Goal: Transaction & Acquisition: Purchase product/service

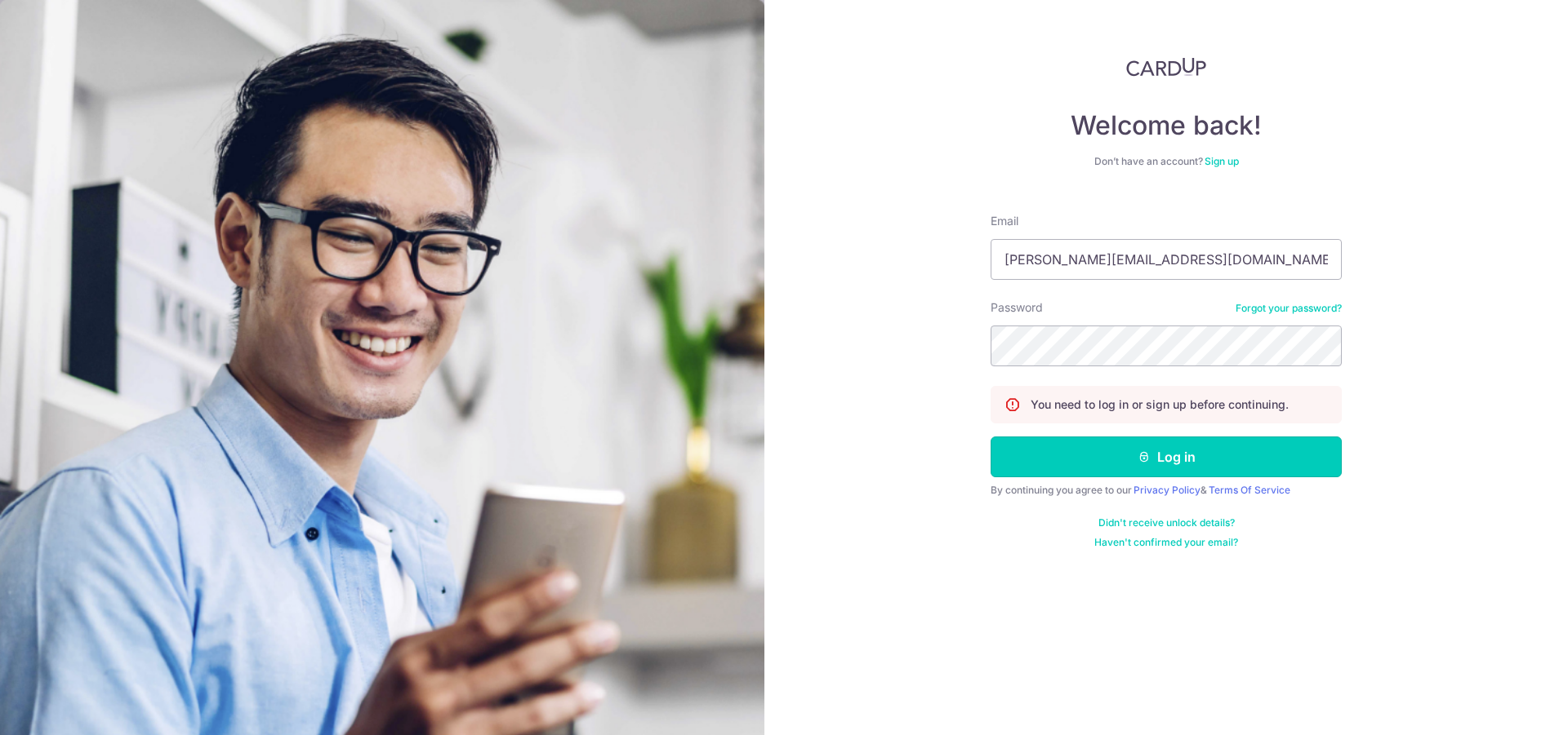
click at [1105, 469] on button "Log in" at bounding box center [1166, 457] width 351 height 40
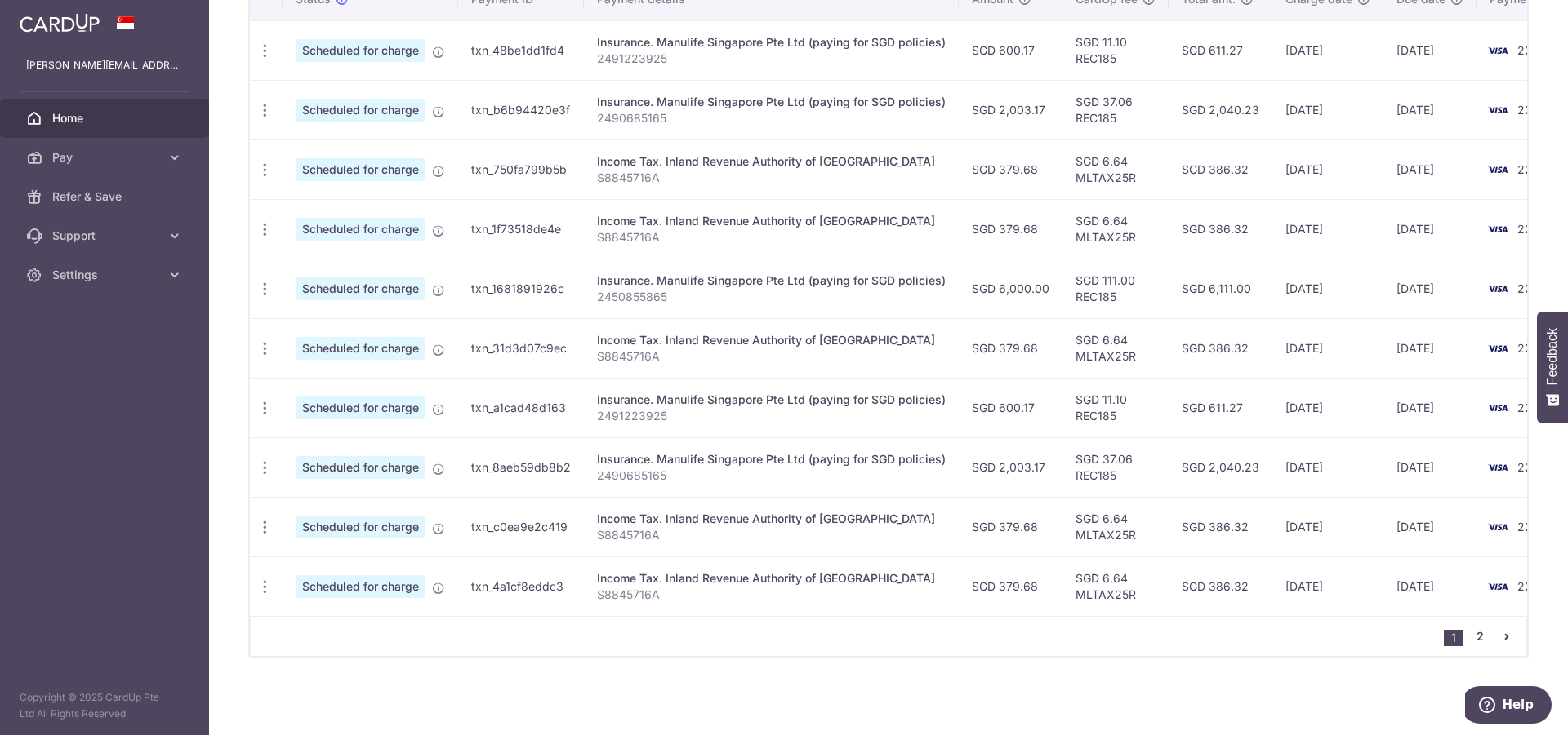
click at [1473, 631] on link "2" at bounding box center [1479, 636] width 20 height 20
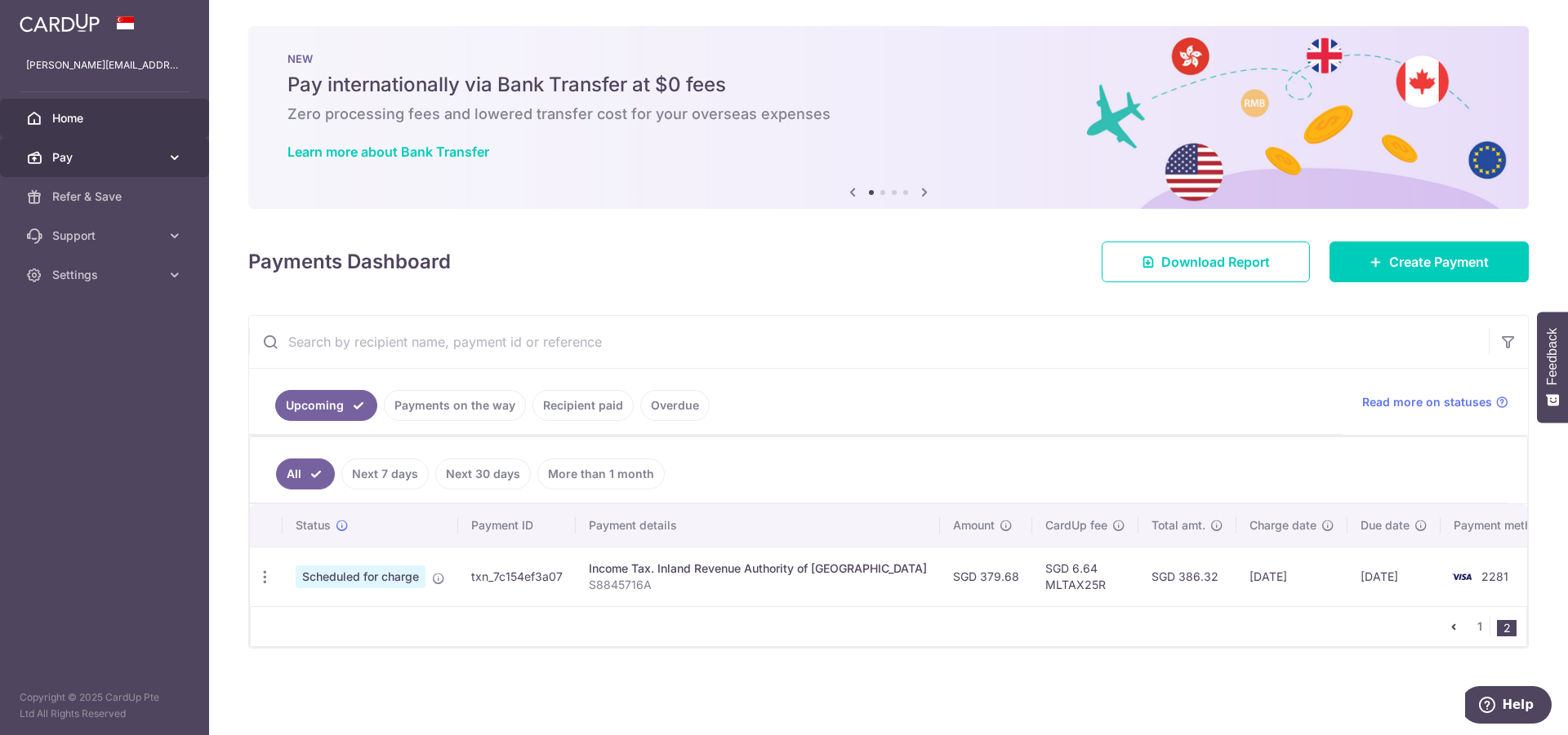
click at [64, 150] on span "Pay" at bounding box center [106, 157] width 108 height 17
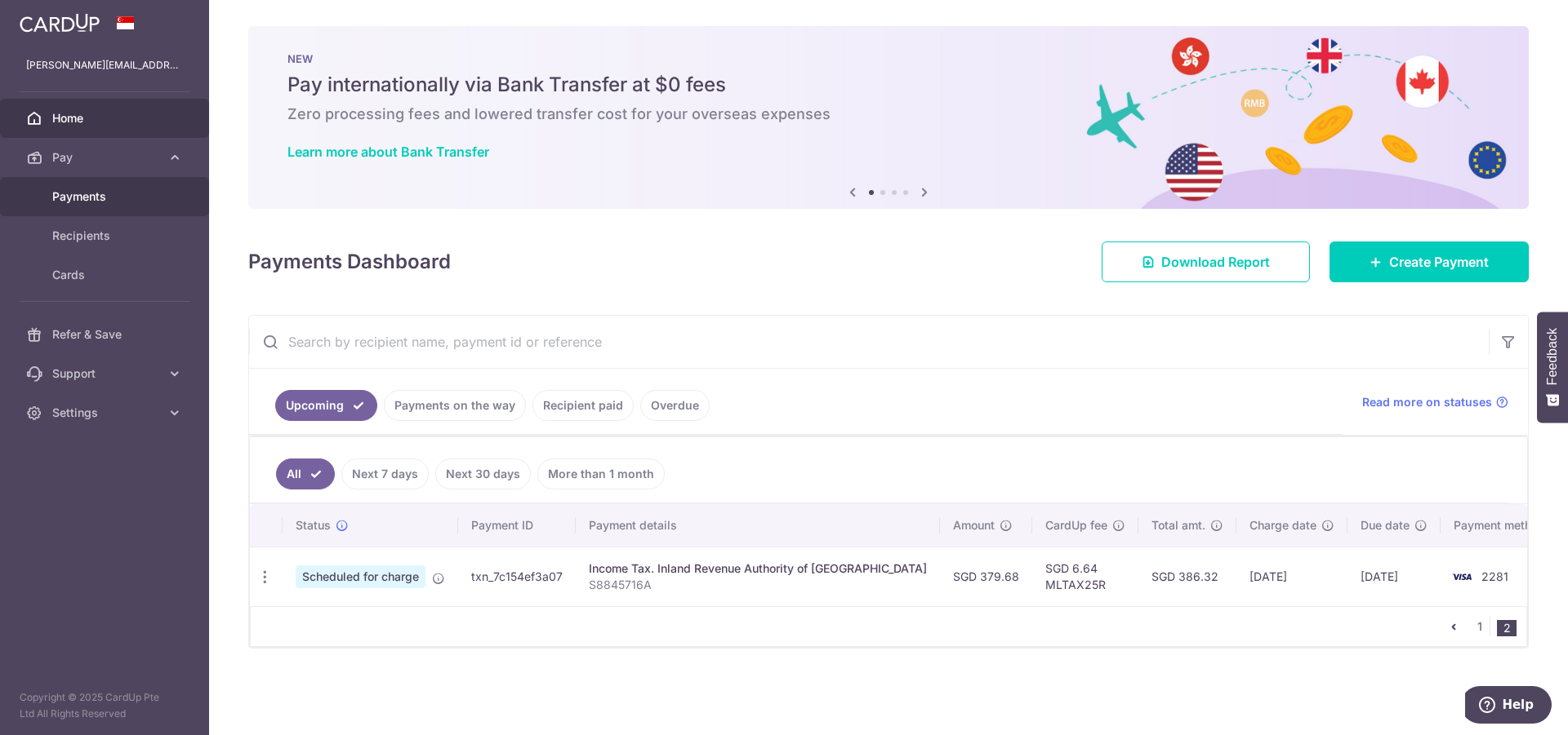
click at [95, 196] on span "Payments" at bounding box center [106, 196] width 108 height 17
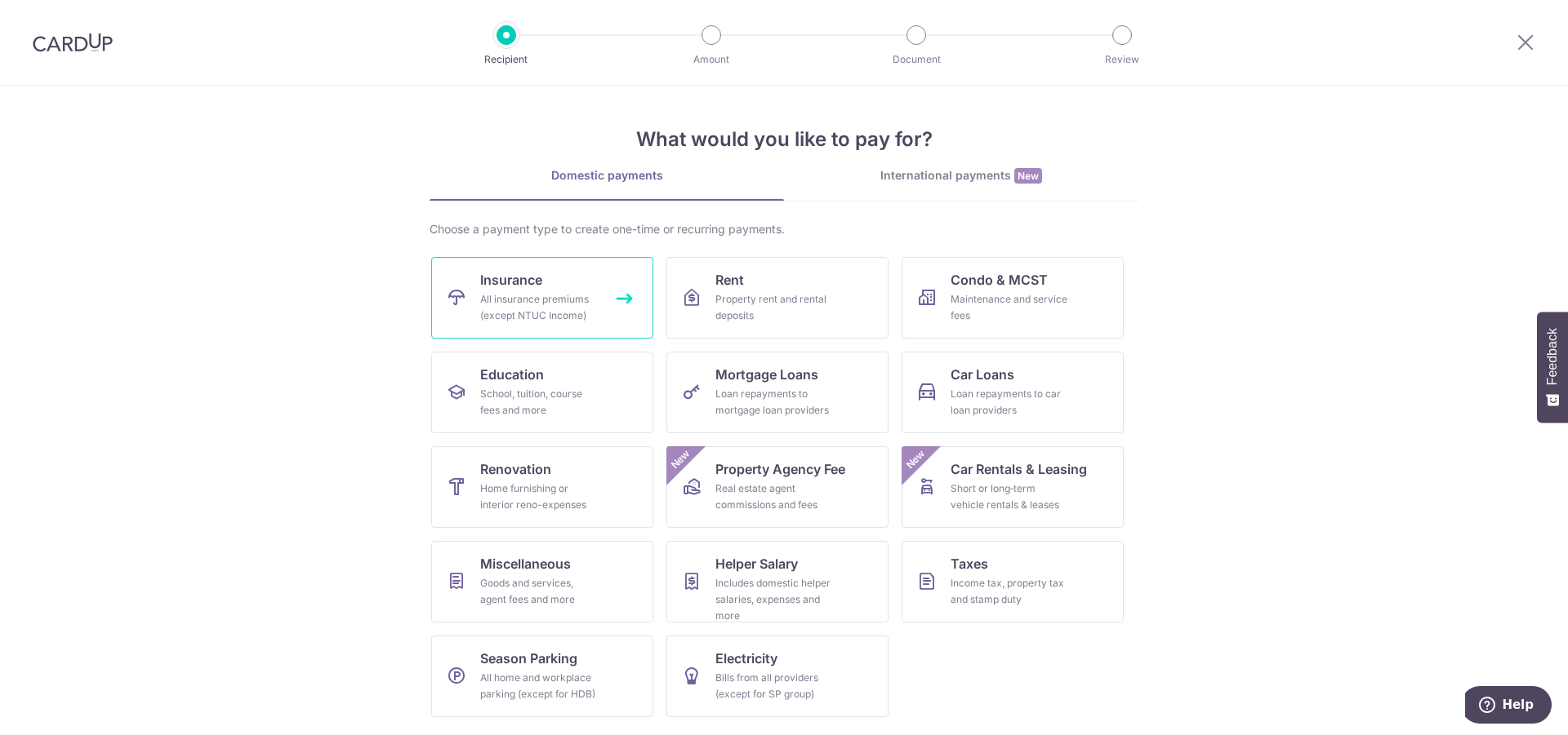
click at [554, 300] on div "All insurance premiums (except NTUC Income)" at bounding box center [538, 307] width 117 height 33
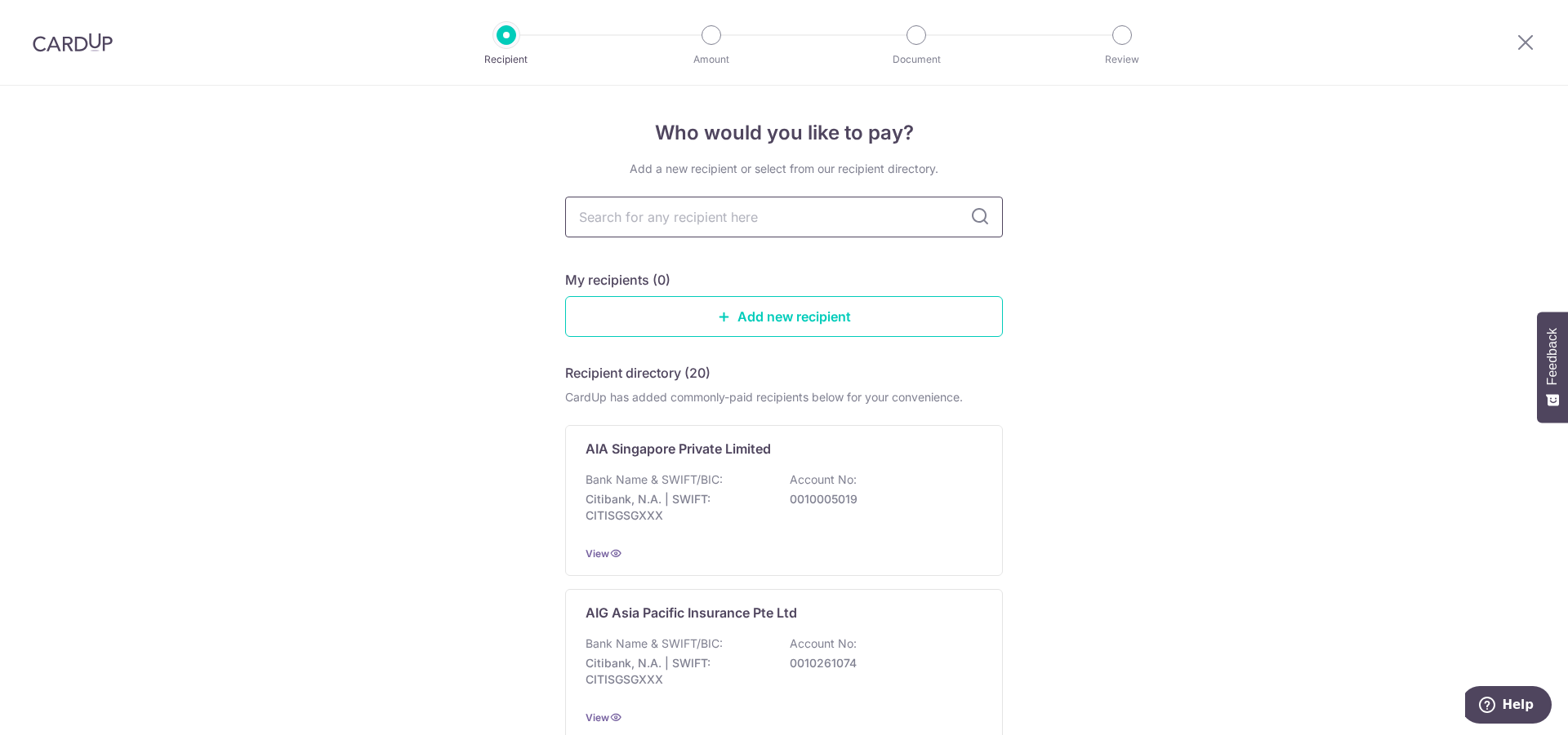
click at [843, 218] on input "text" at bounding box center [784, 216] width 437 height 40
type input "great"
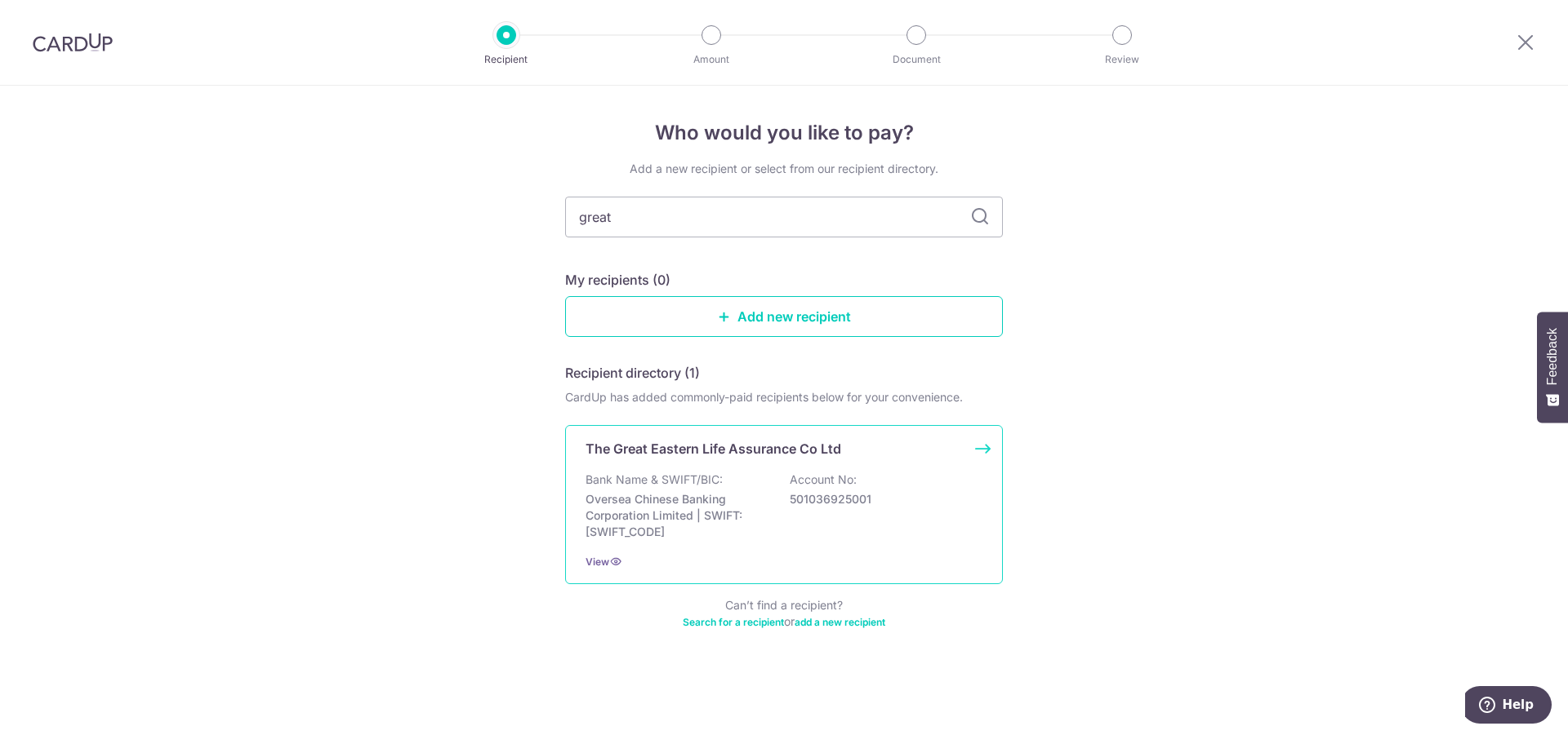
click at [777, 472] on div "Bank Name & SWIFT/BIC: Oversea Chinese Banking Corporation Limited | SWIFT: OCB…" at bounding box center [784, 505] width 397 height 68
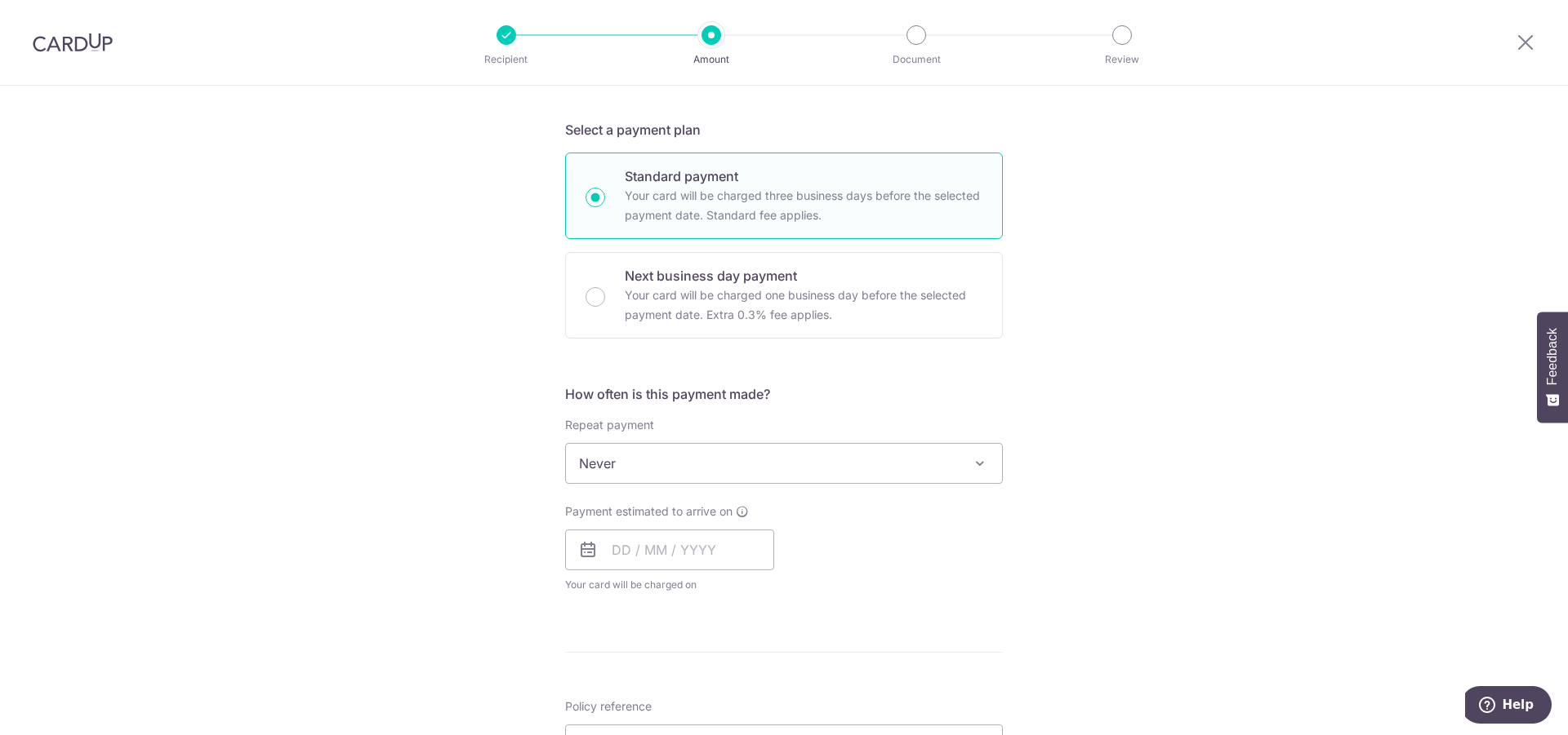
scroll to position [83, 0]
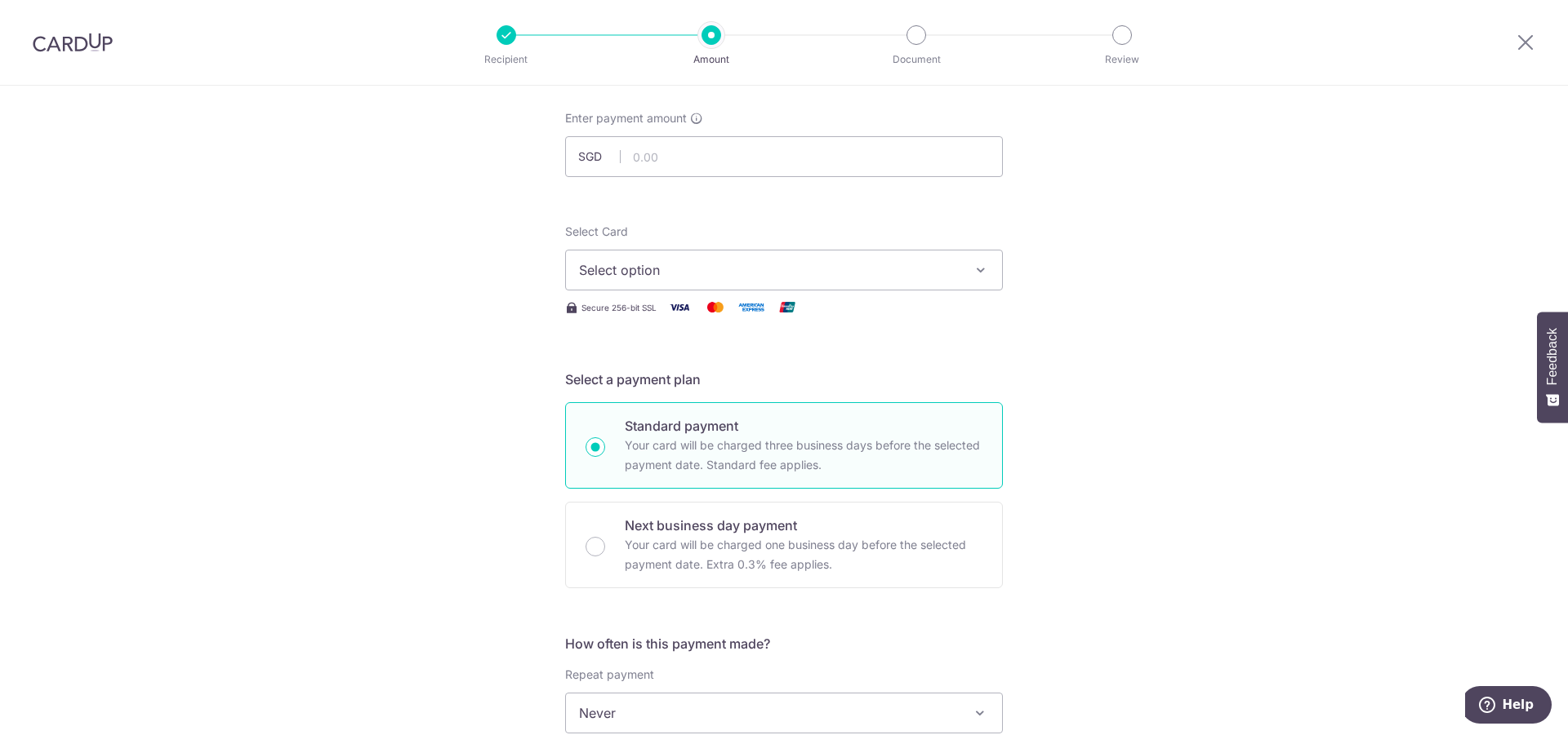
click at [642, 277] on span "Select option" at bounding box center [770, 270] width 381 height 20
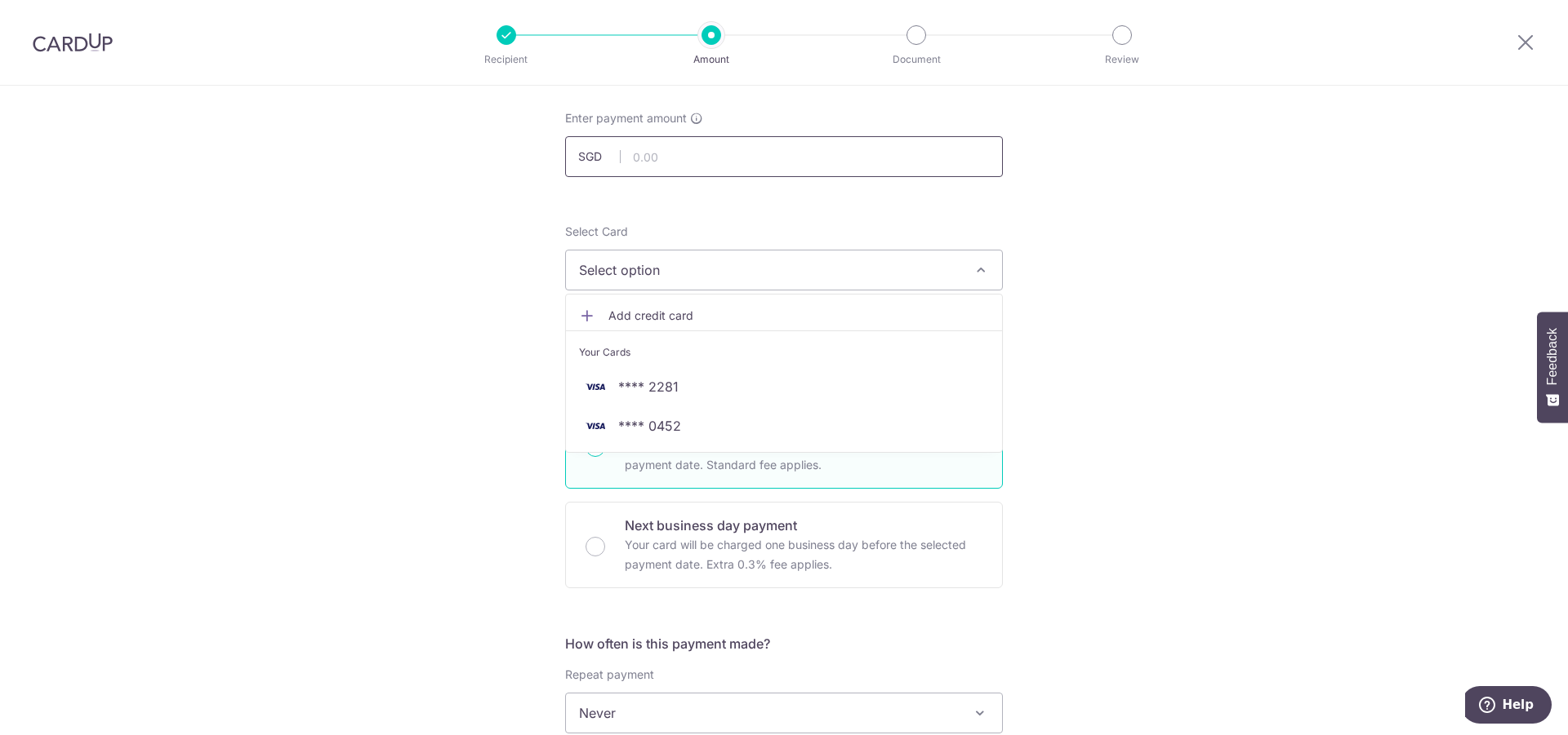
click at [677, 166] on input "text" at bounding box center [784, 156] width 437 height 40
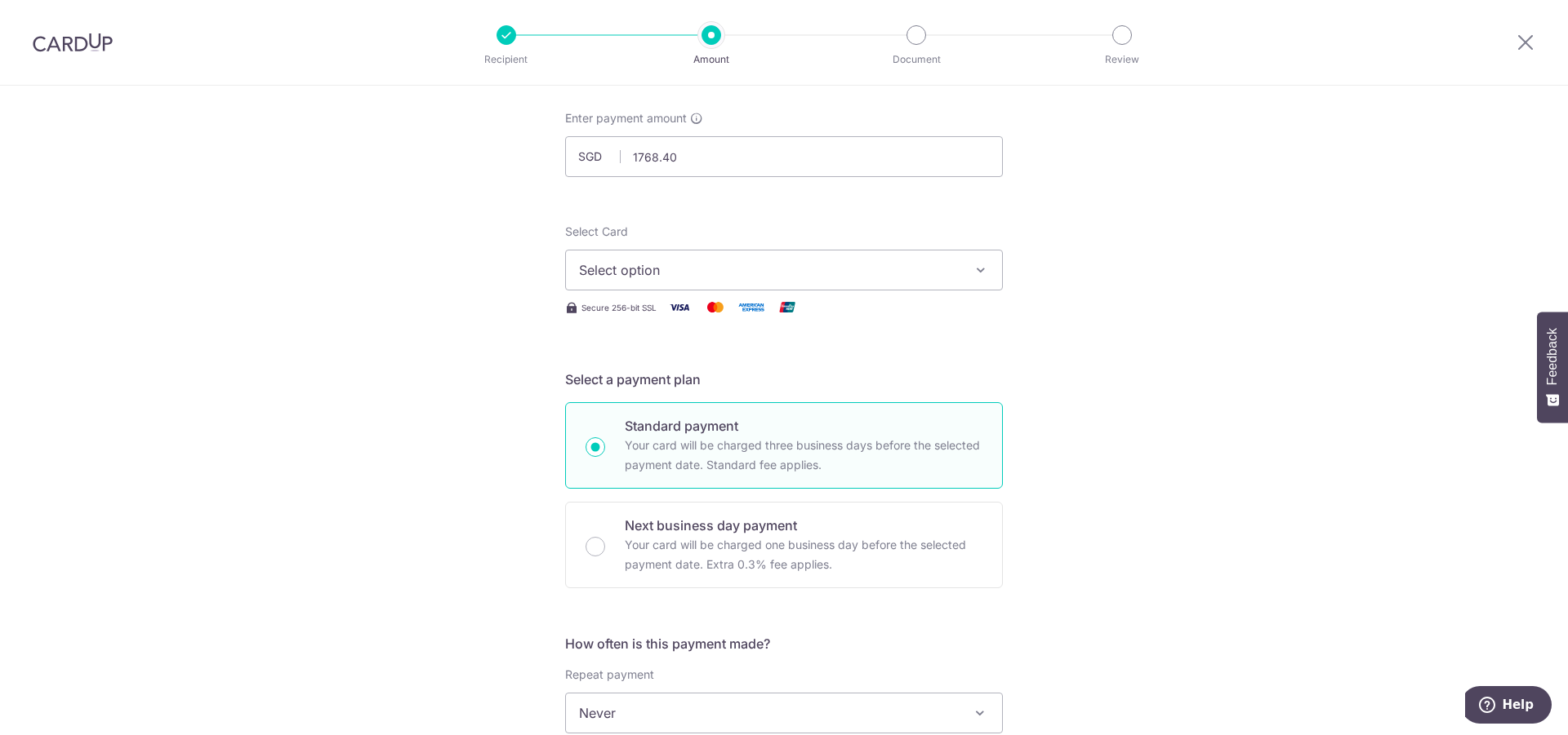
type input "1,768.40"
click at [688, 263] on span "Select option" at bounding box center [770, 270] width 381 height 20
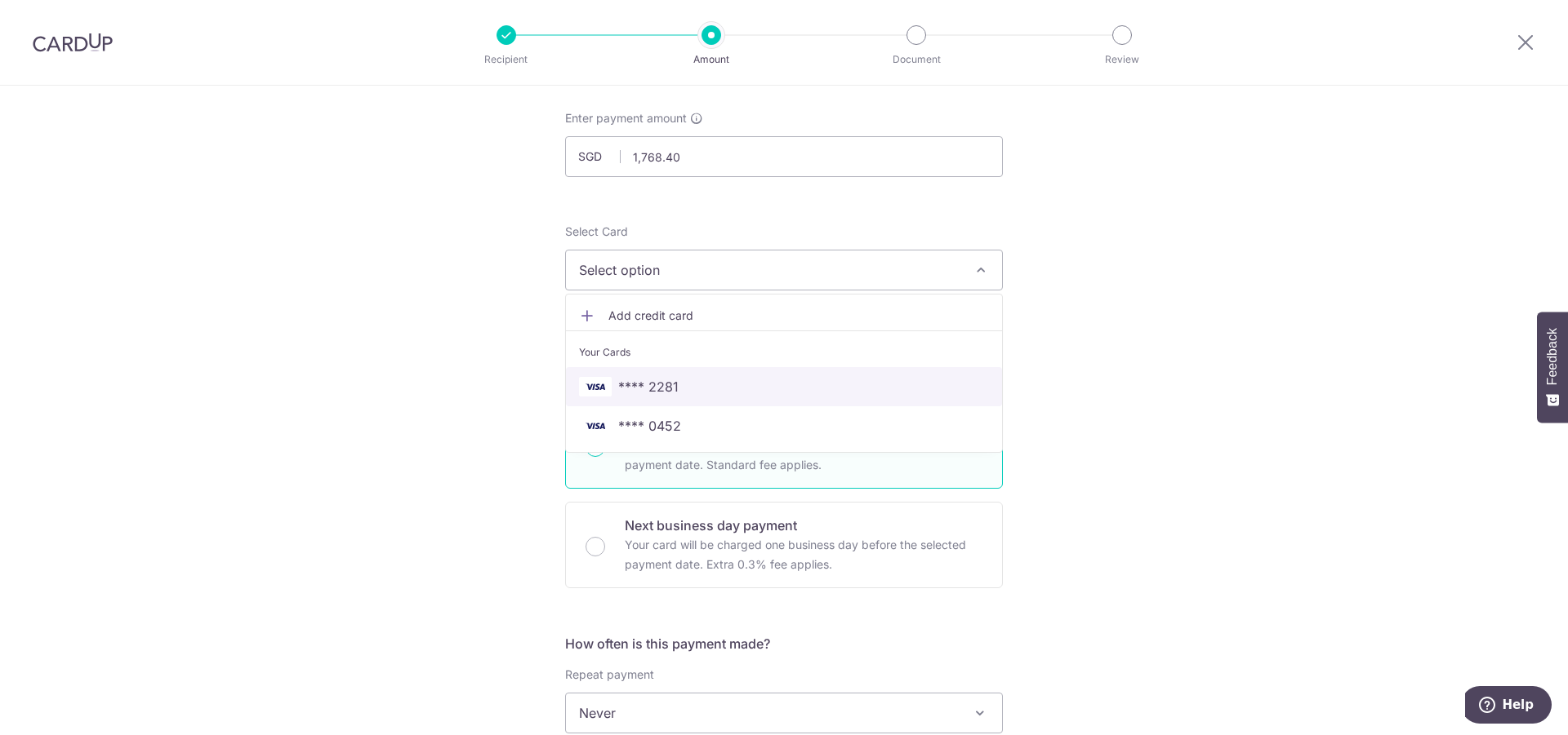
click at [709, 395] on span "**** 2281" at bounding box center [784, 387] width 410 height 20
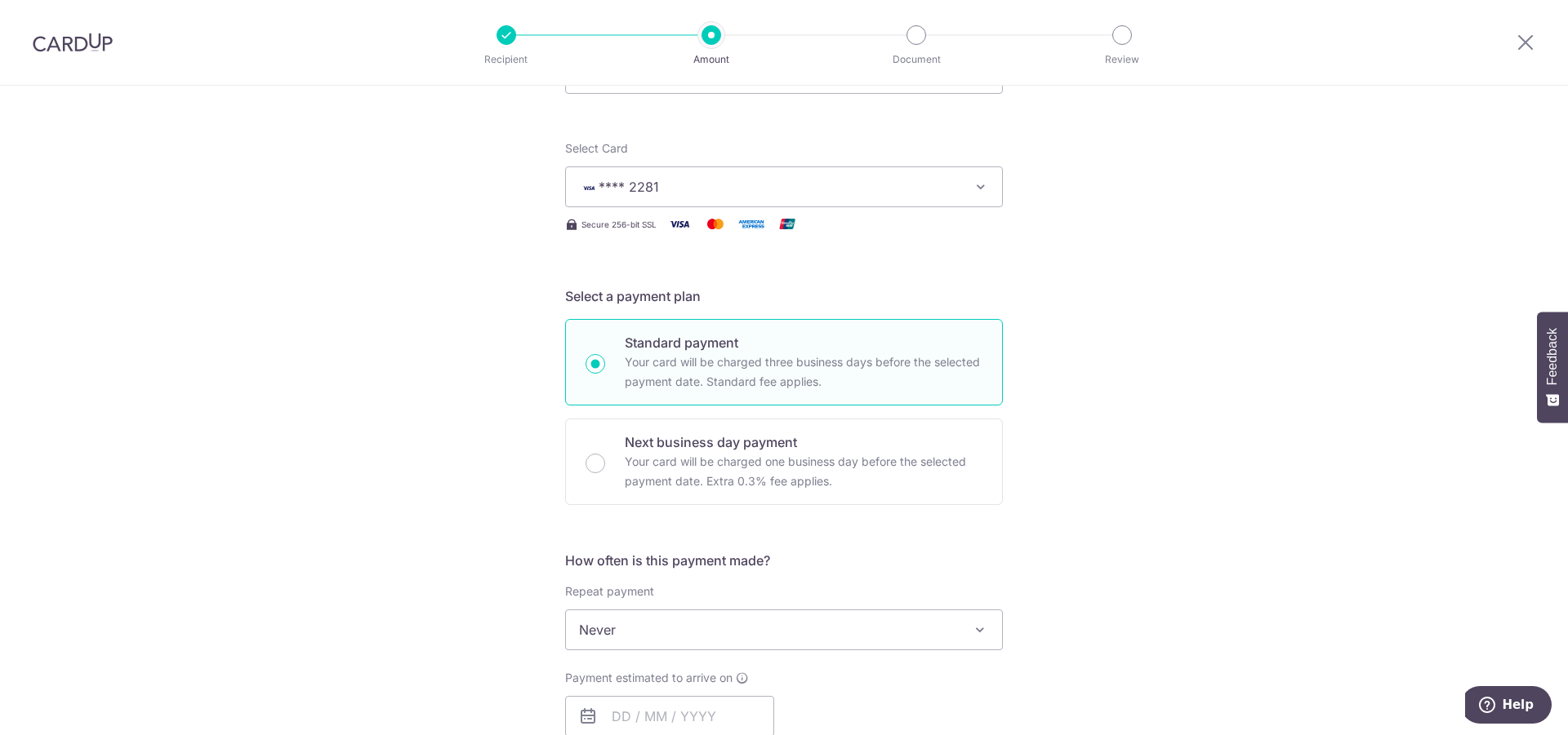
scroll to position [333, 0]
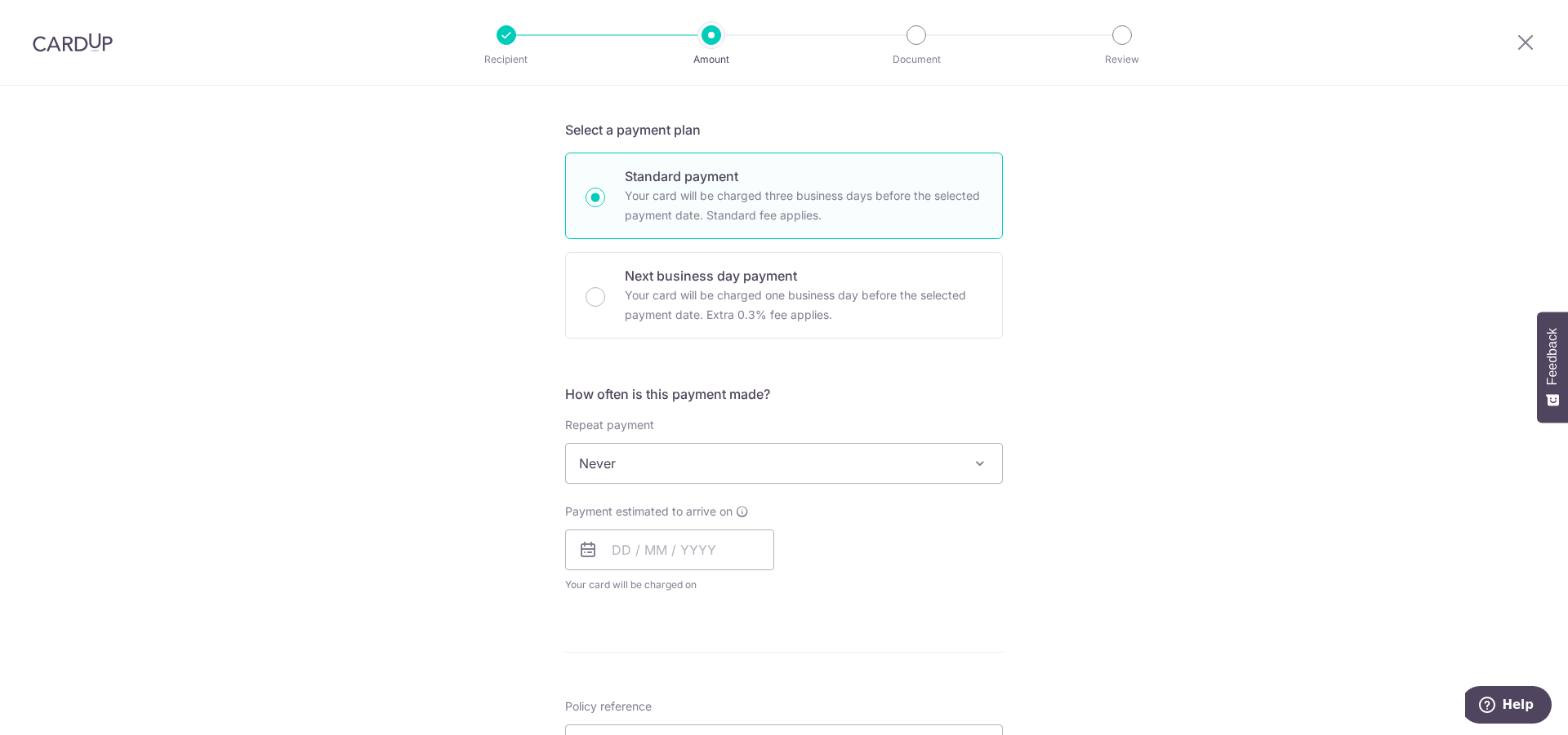
click at [820, 452] on span "Never" at bounding box center [784, 464] width 436 height 39
click at [509, 505] on div "Tell us more about your payment Enter payment amount SGD 1,768.40 1768.40 Selec…" at bounding box center [784, 490] width 1568 height 1477
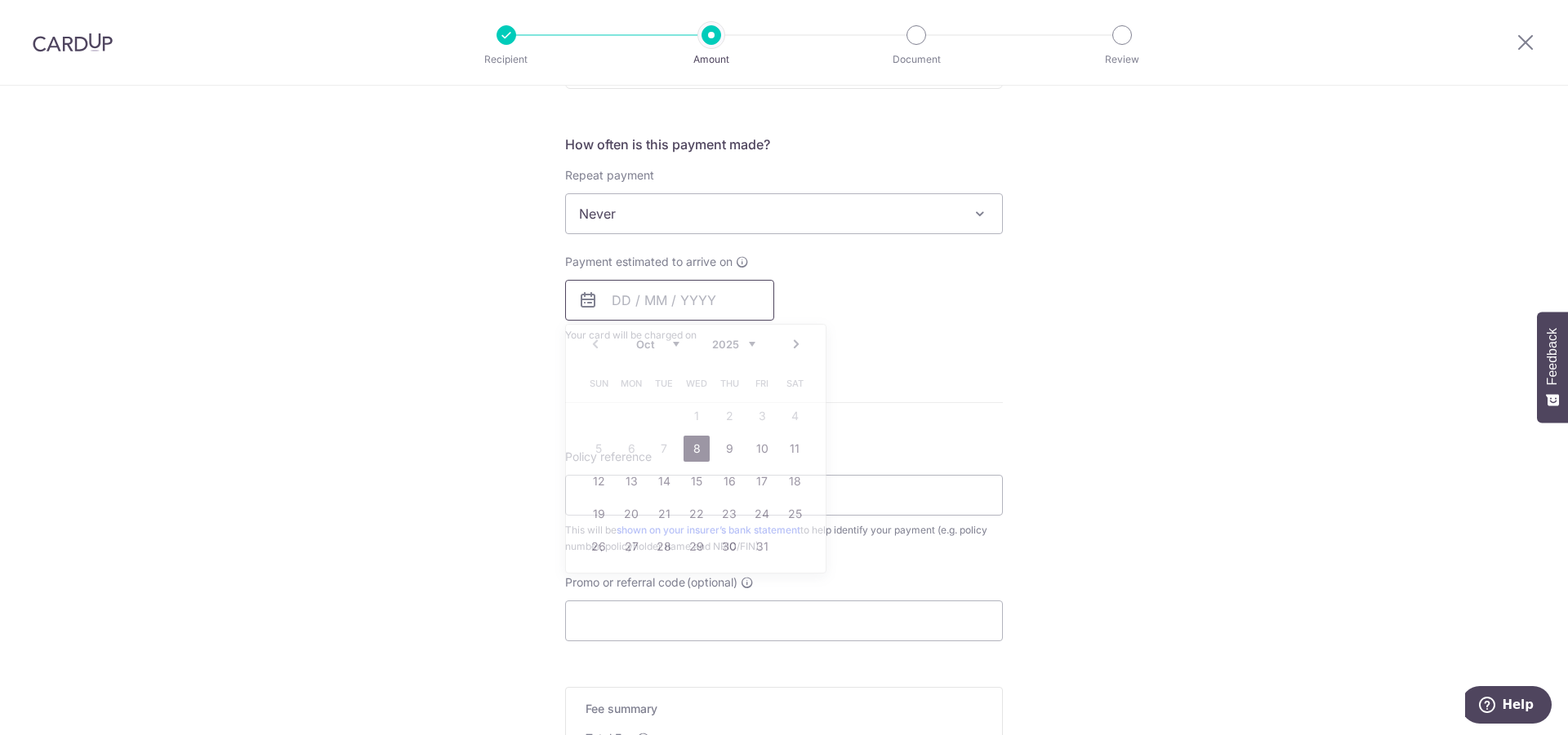
drag, startPoint x: 683, startPoint y: 318, endPoint x: 688, endPoint y: 303, distance: 15.8
click at [688, 303] on input "text" at bounding box center [670, 300] width 209 height 40
click at [697, 447] on link "8" at bounding box center [696, 449] width 26 height 26
type input "[DATE]"
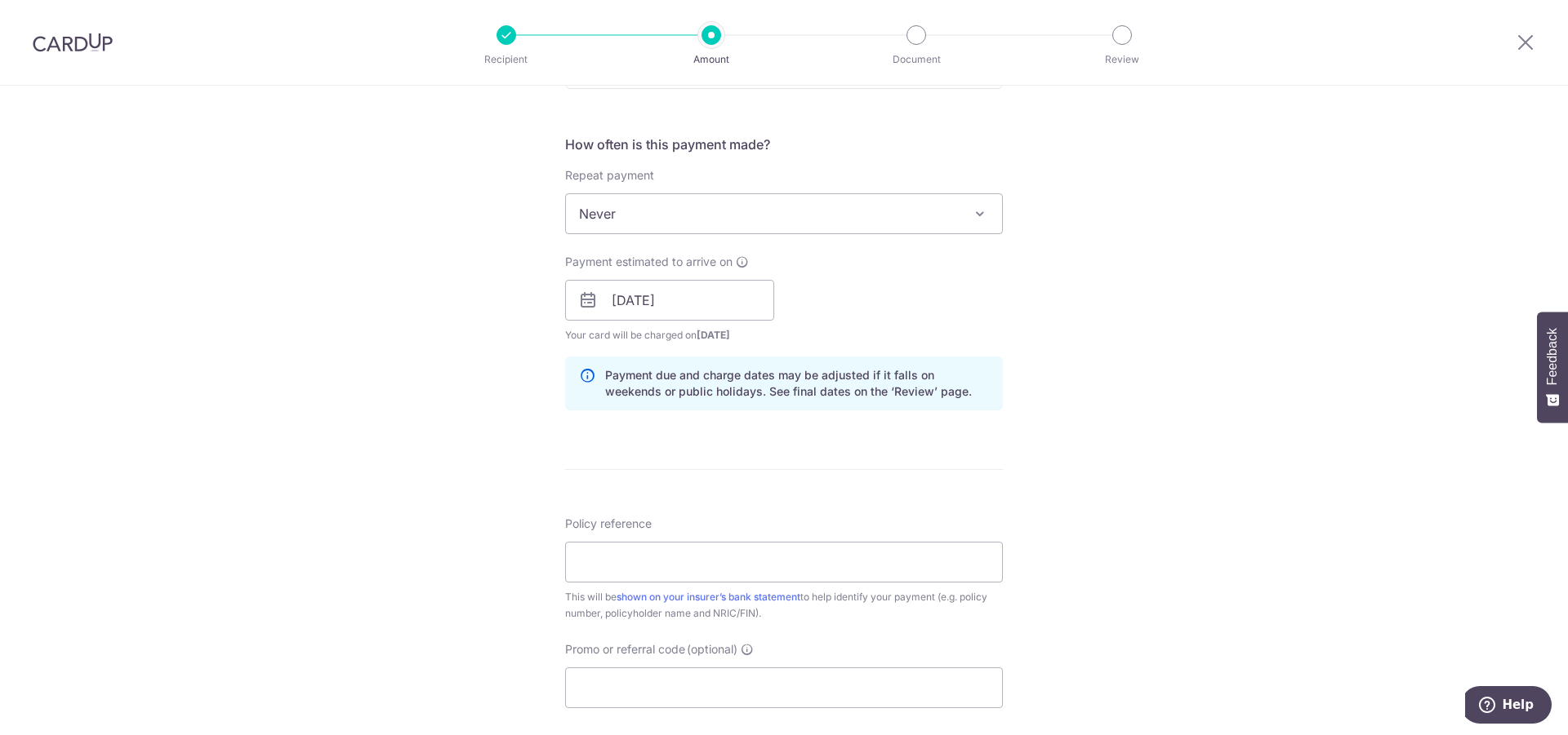
click at [898, 390] on p "Payment due and charge dates may be adjusted if it falls on weekends or public …" at bounding box center [796, 383] width 384 height 33
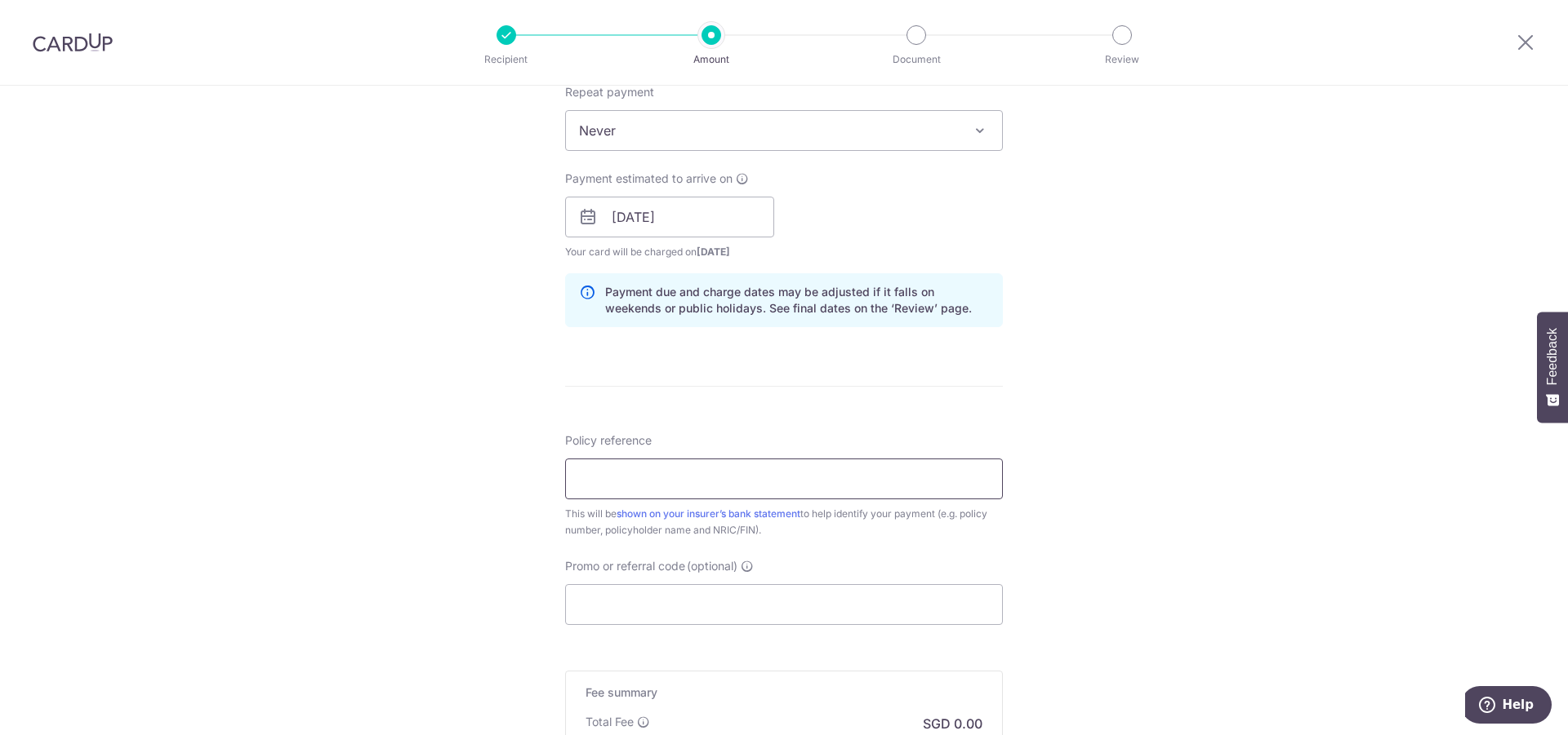
click at [706, 479] on input "Policy reference" at bounding box center [784, 478] width 437 height 40
click at [670, 486] on input "Policy reference" at bounding box center [784, 478] width 437 height 40
paste input "0073097010"
type input "0073097010"
click at [489, 491] on div "Tell us more about your payment Enter payment amount SGD 1,768.40 1768.40 Selec…" at bounding box center [784, 191] width 1568 height 1544
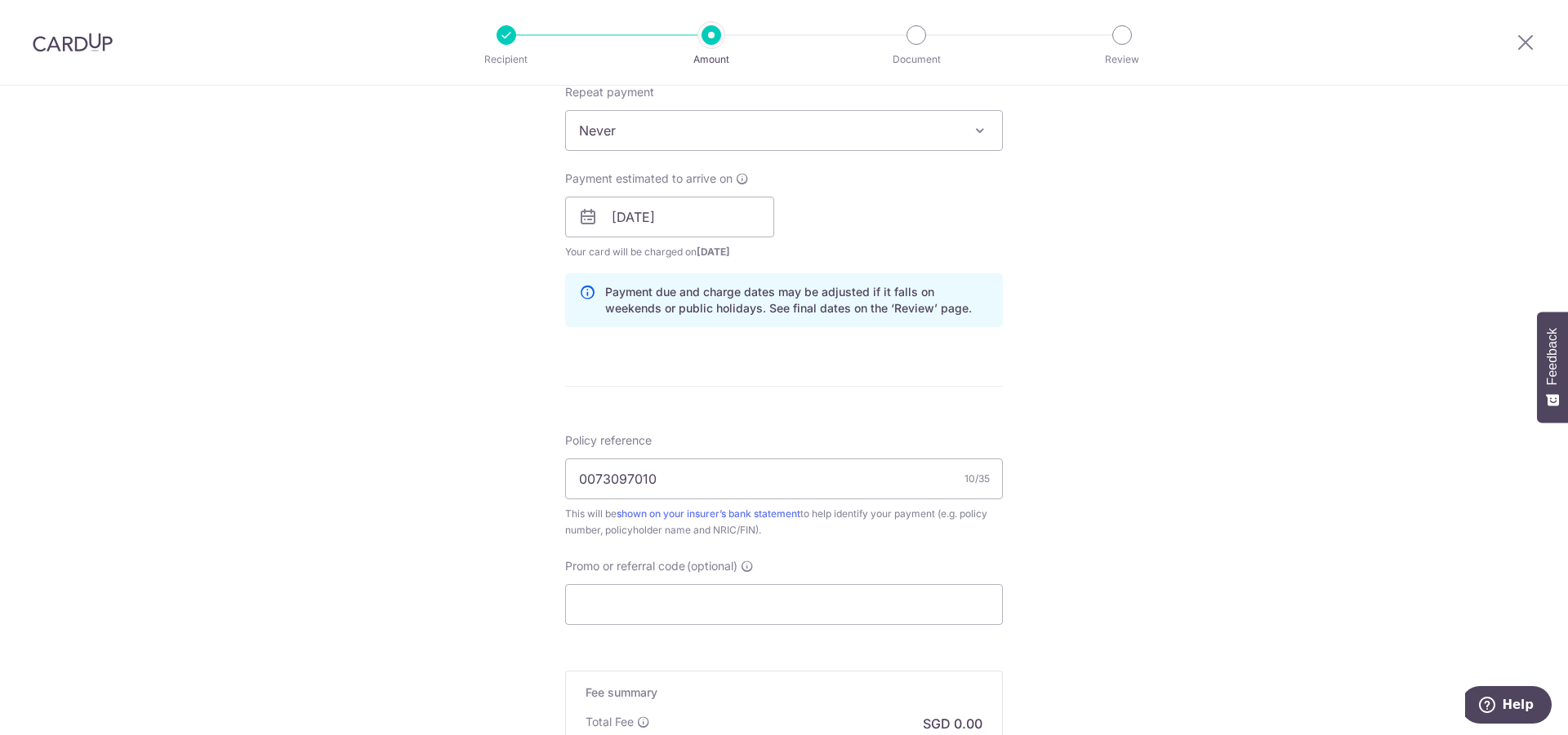
scroll to position [833, 0]
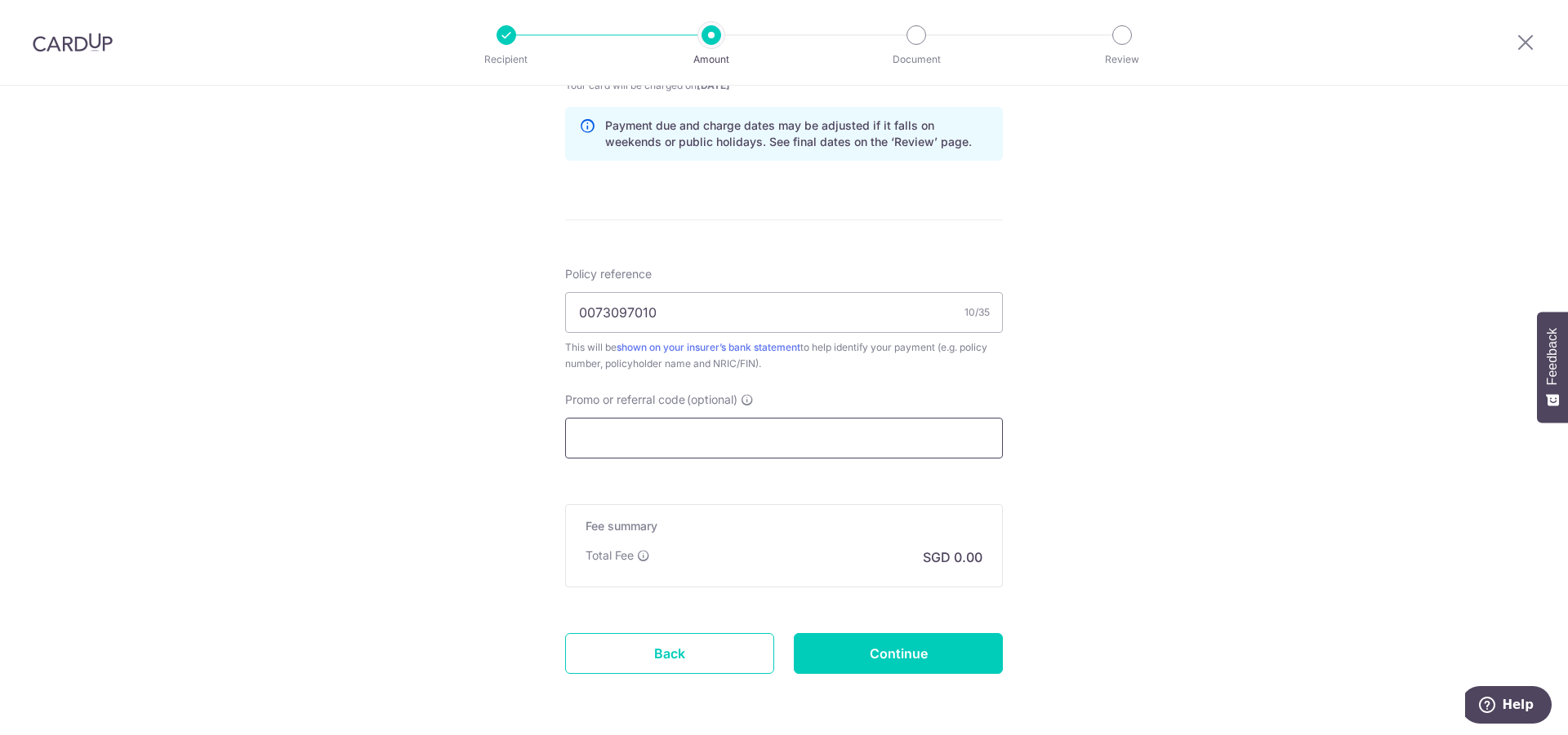
drag, startPoint x: 650, startPoint y: 464, endPoint x: 655, endPoint y: 454, distance: 11.2
click at [653, 458] on form "Enter payment amount SGD 1,768.40 1768.40 Select Card **** 2281 Add credit card…" at bounding box center [784, 40] width 437 height 1360
click at [655, 454] on input "Promo or referral code (optional)" at bounding box center [784, 438] width 437 height 40
paste input "OFF225"
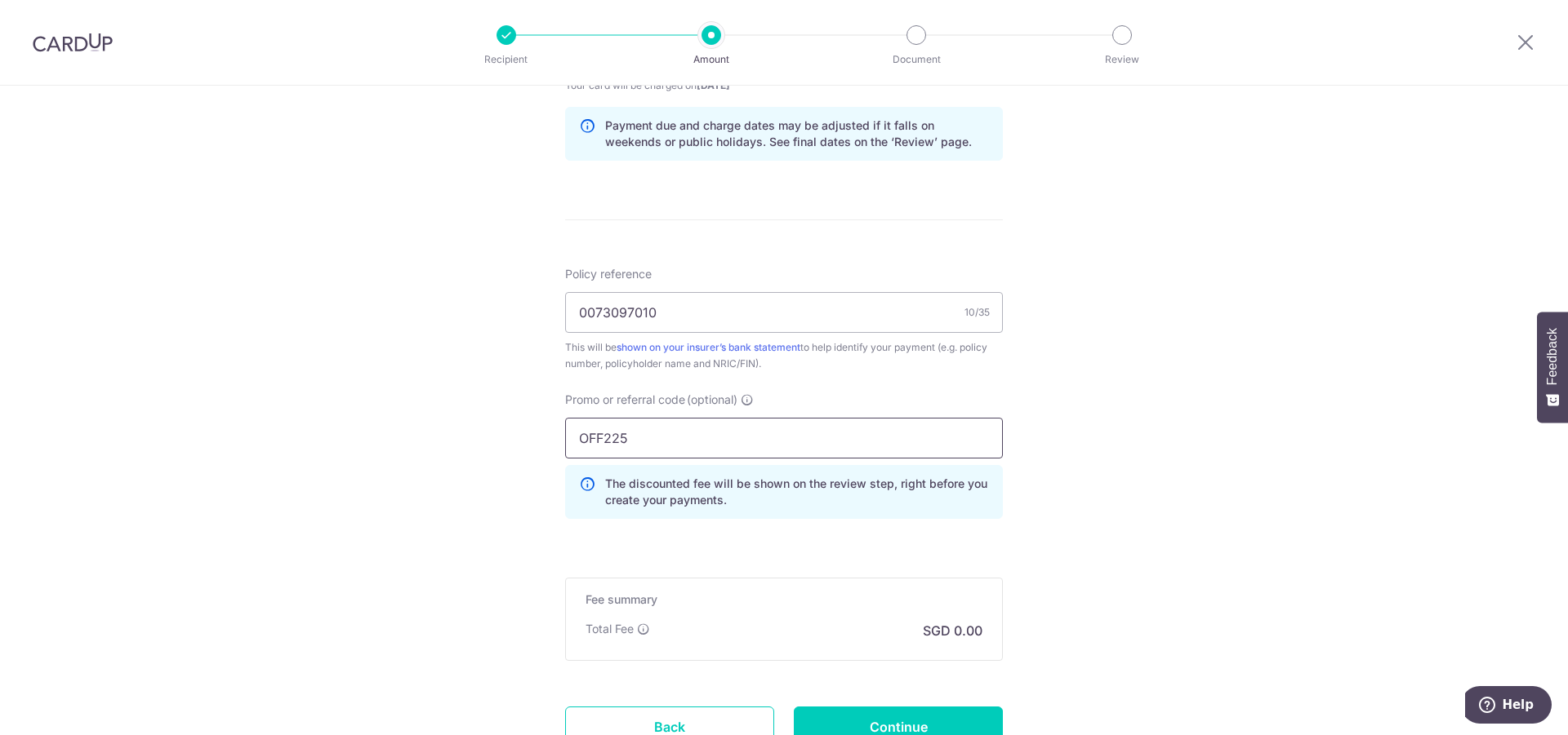
scroll to position [967, 0]
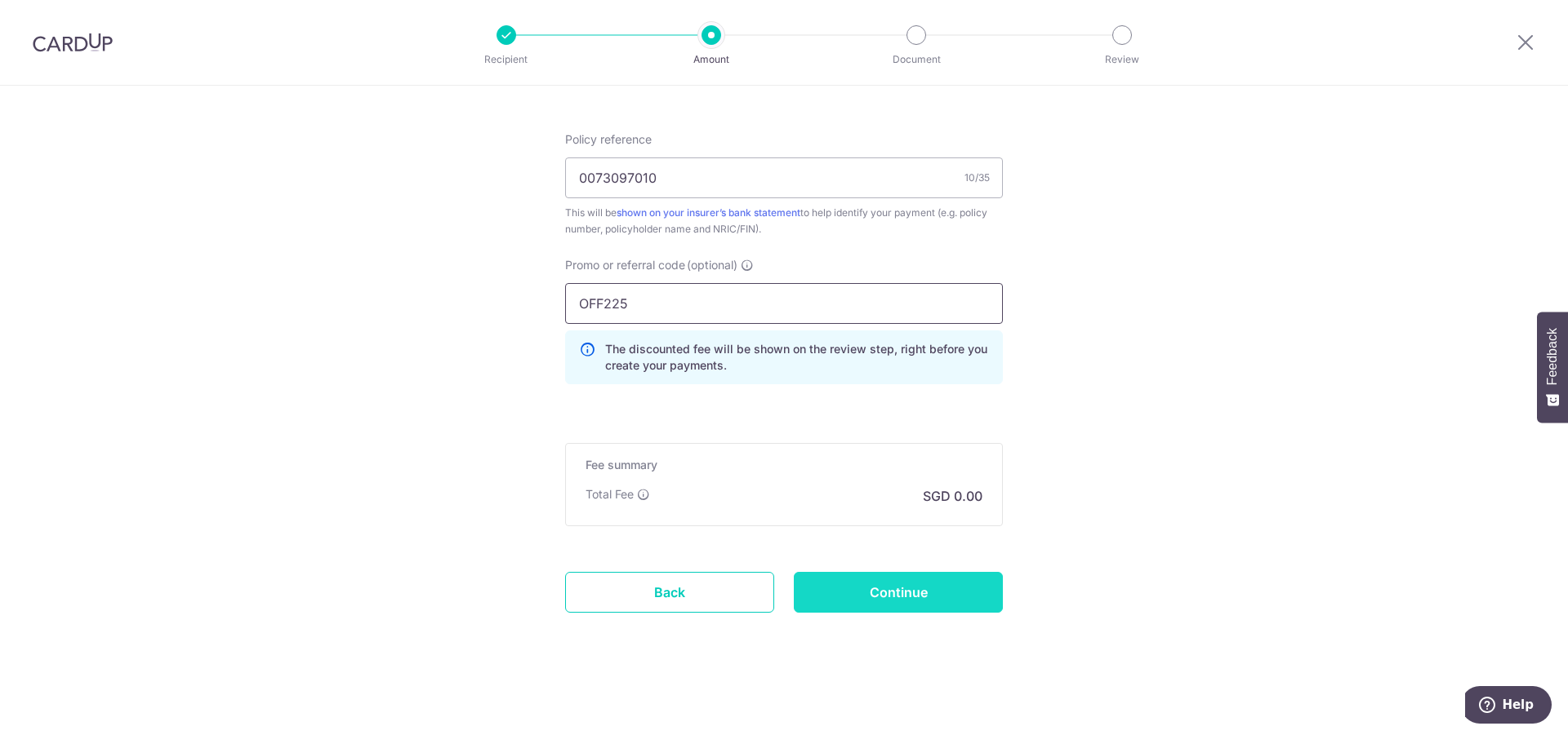
type input "OFF225"
click at [894, 600] on input "Continue" at bounding box center [898, 592] width 209 height 40
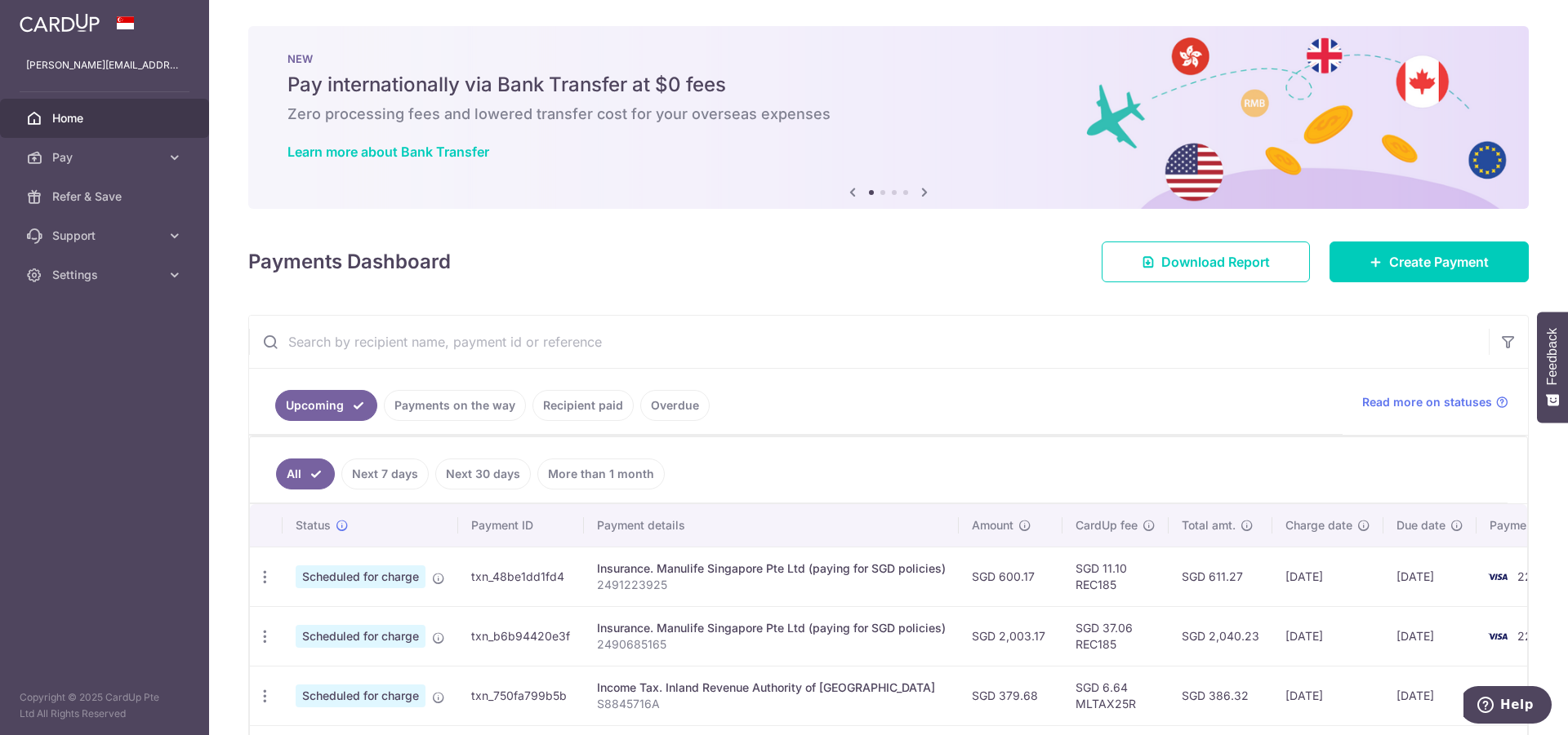
click at [603, 409] on link "Recipient paid" at bounding box center [582, 404] width 102 height 31
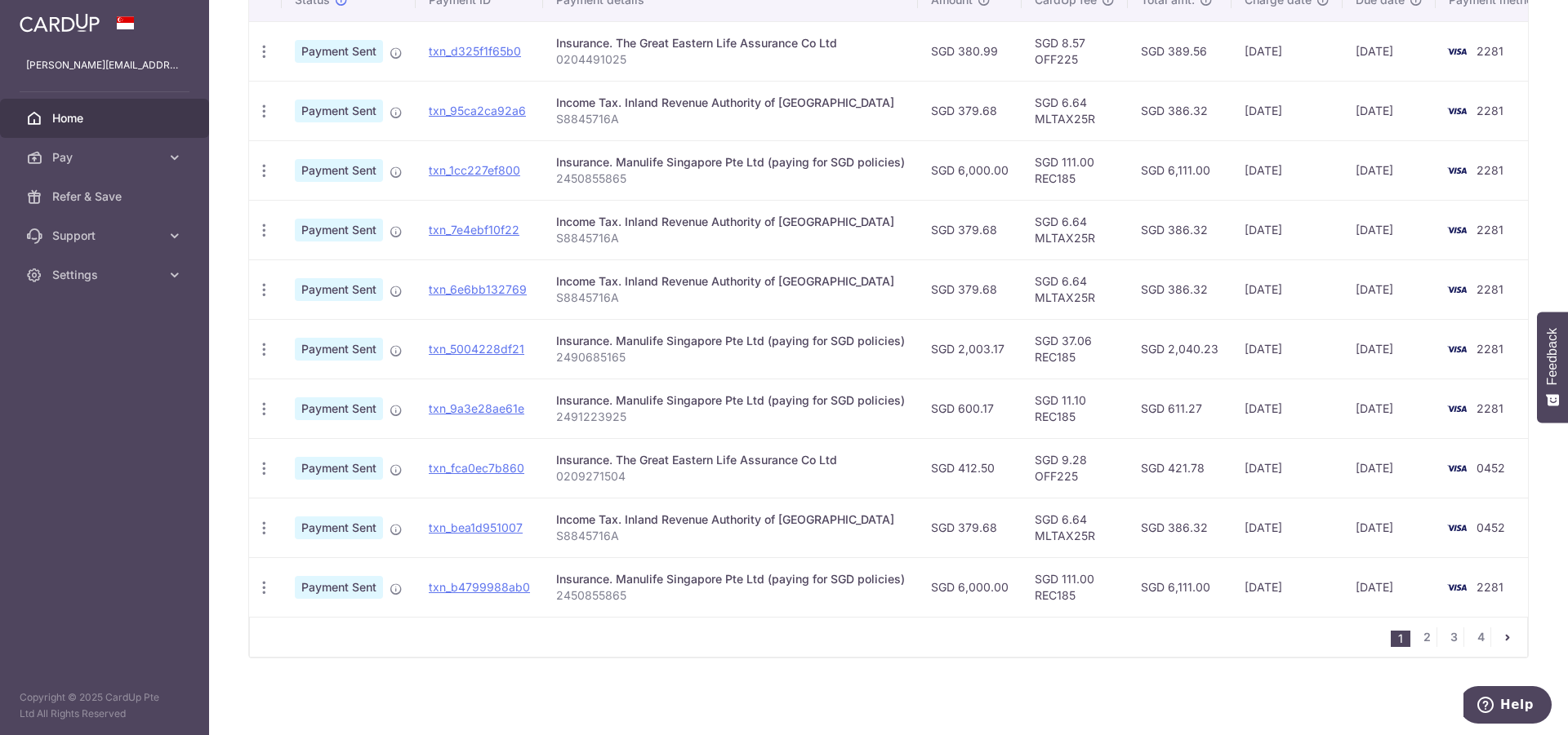
scroll to position [130, 0]
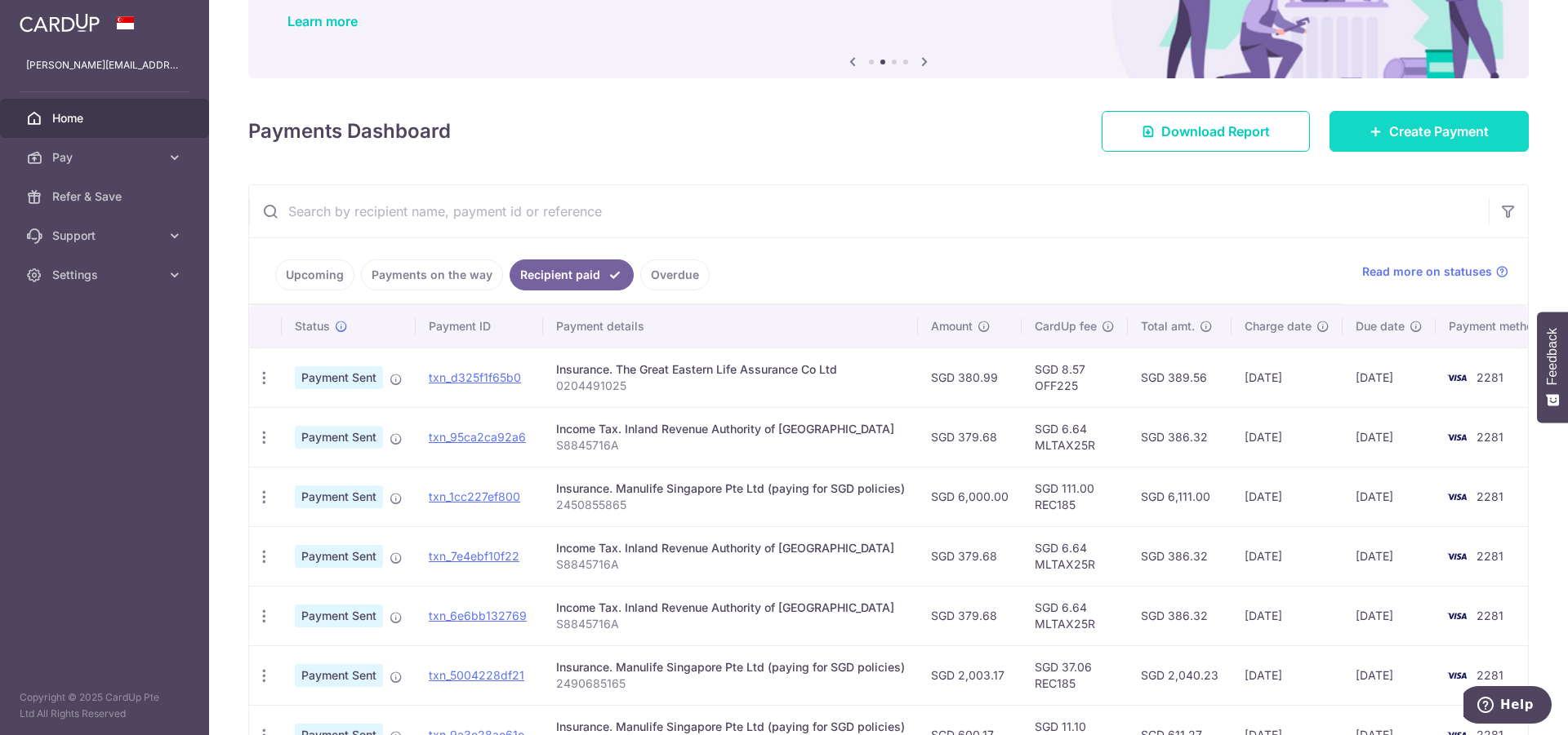
click at [1375, 120] on link "Create Payment" at bounding box center [1429, 131] width 199 height 40
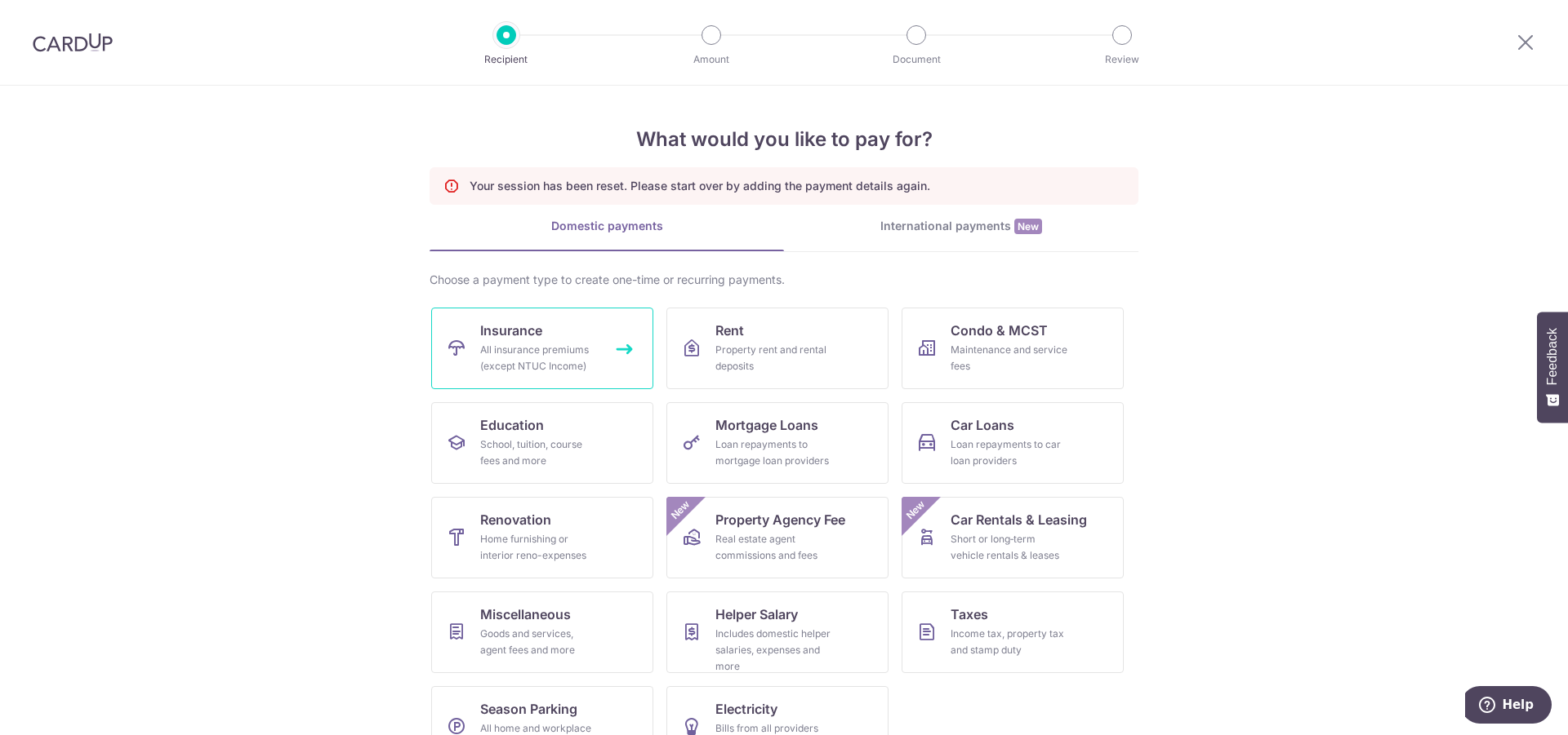
click at [537, 371] on div "All insurance premiums (except NTUC Income)" at bounding box center [538, 358] width 117 height 33
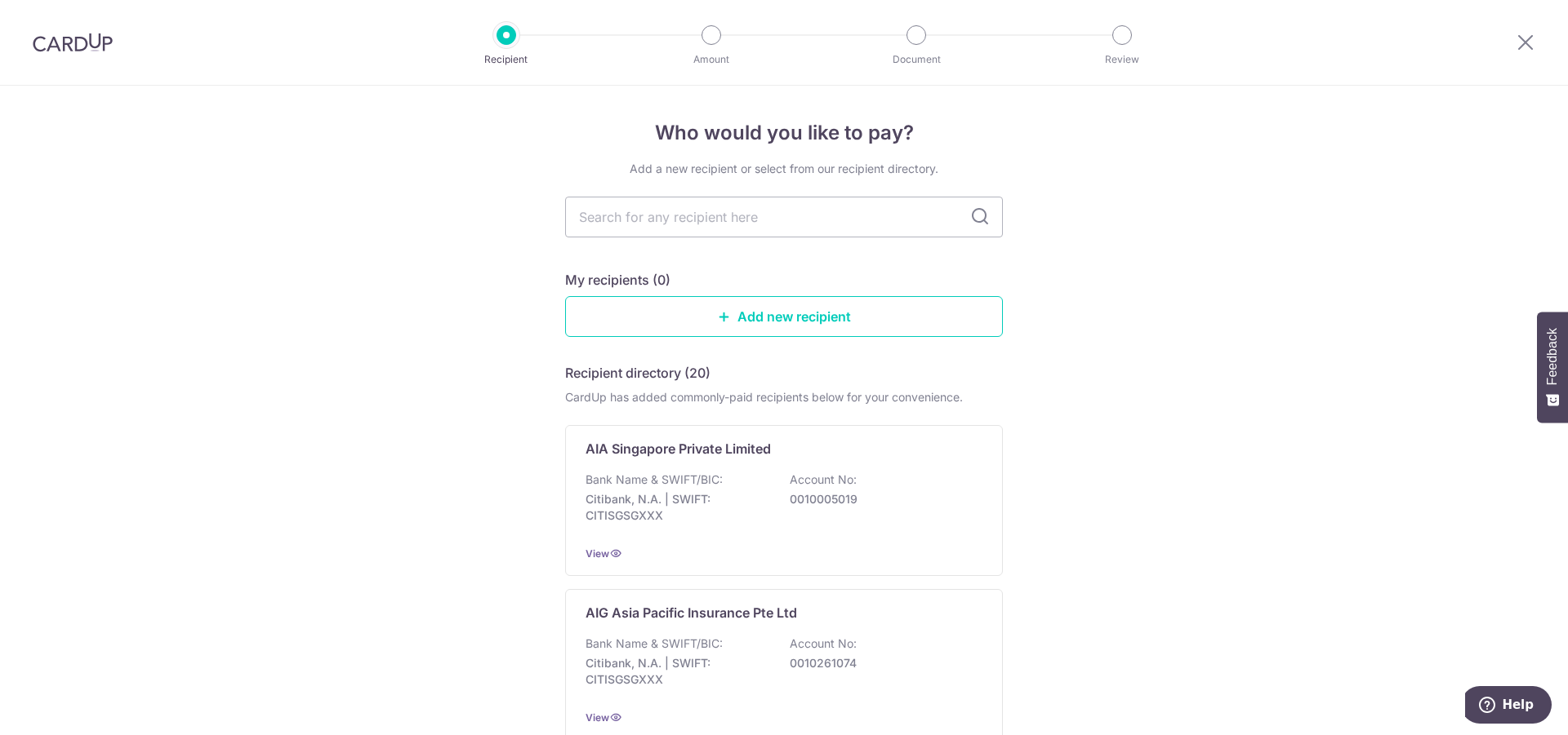
click at [730, 225] on input "text" at bounding box center [784, 216] width 437 height 40
type input "great"
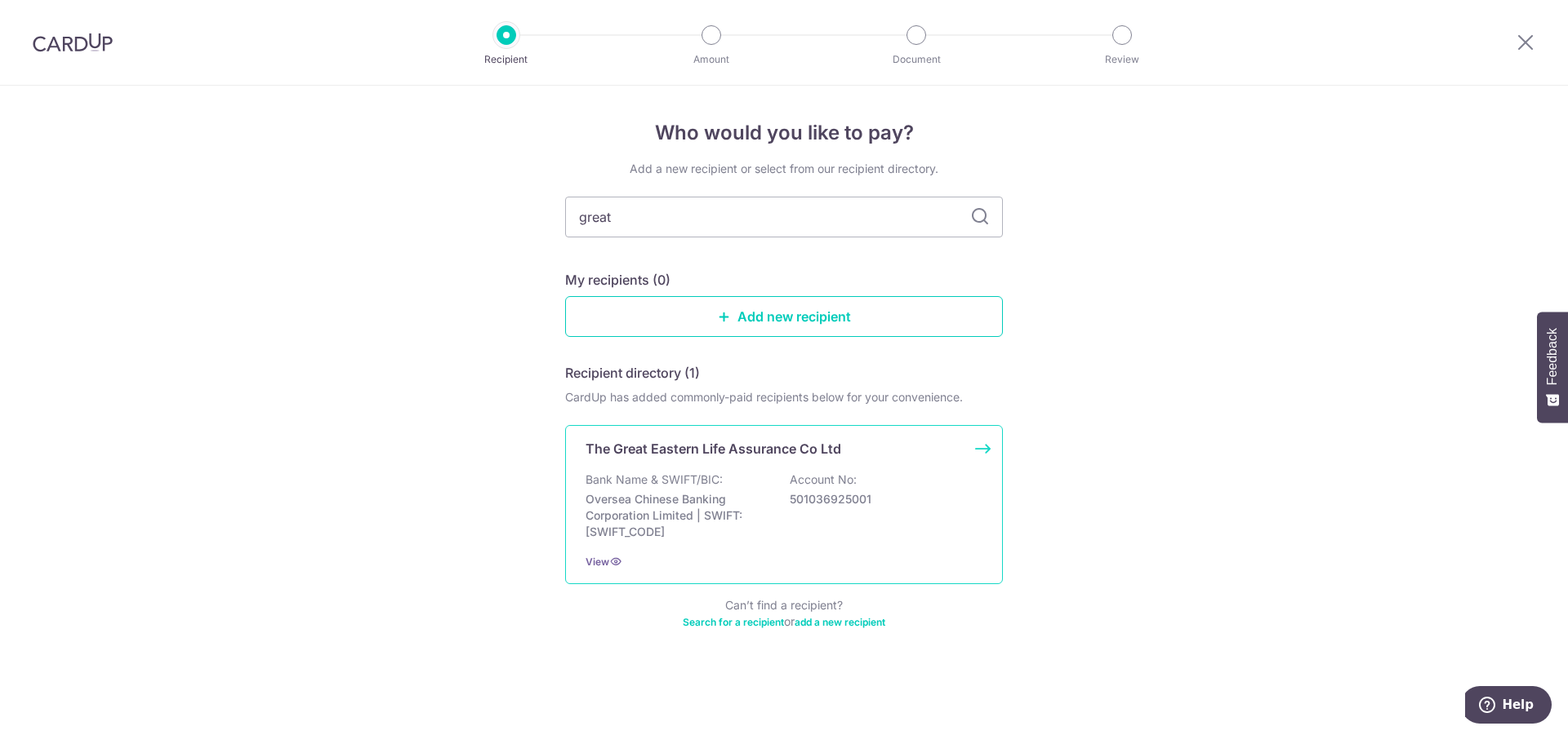
click at [711, 443] on p "The Great Eastern Life Assurance Co Ltd" at bounding box center [712, 449] width 256 height 20
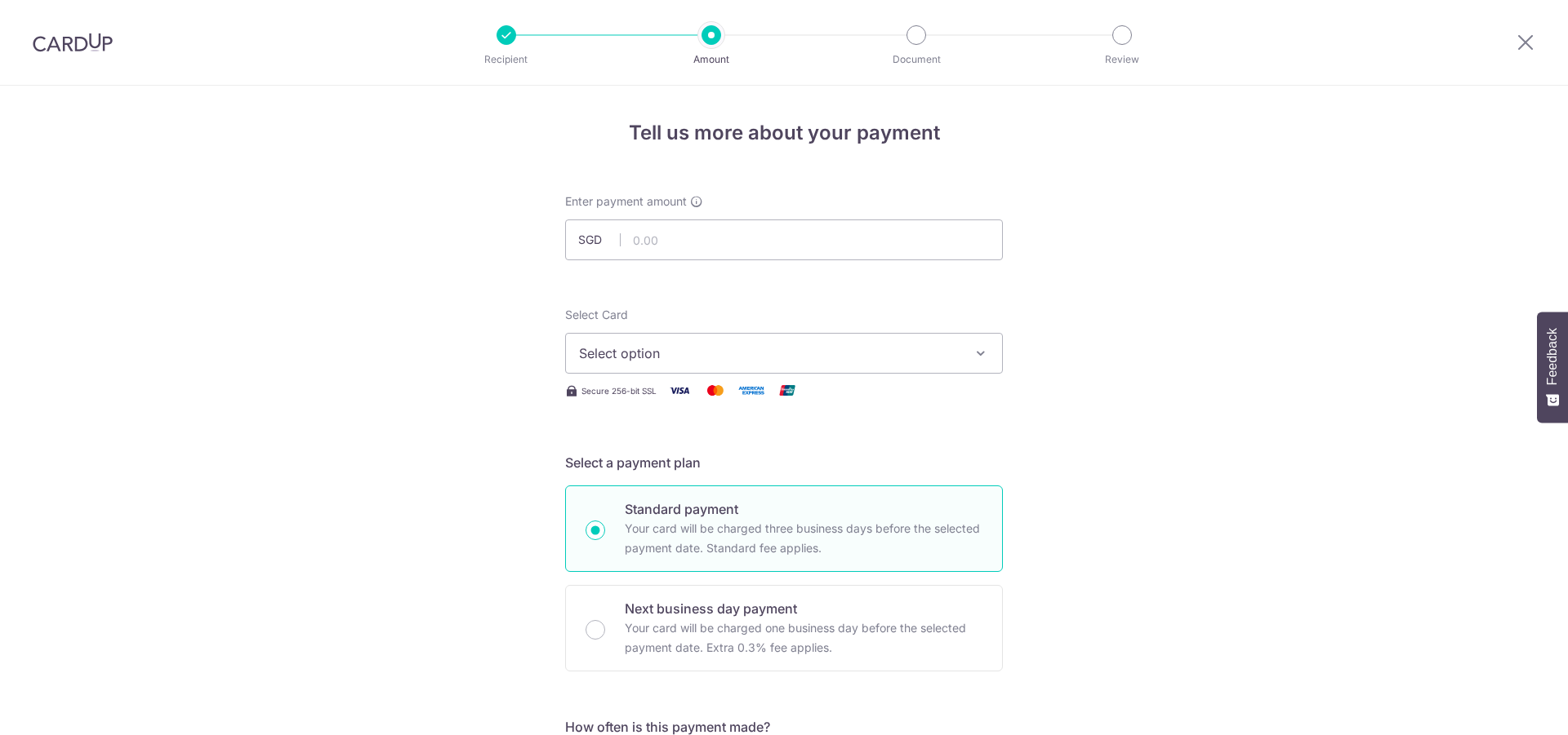
click at [736, 244] on input "text" at bounding box center [784, 240] width 437 height 40
click at [623, 229] on input "text" at bounding box center [784, 240] width 437 height 40
paste input "1768"
type input "1,768.40"
click at [726, 367] on button "Select option" at bounding box center [784, 353] width 437 height 40
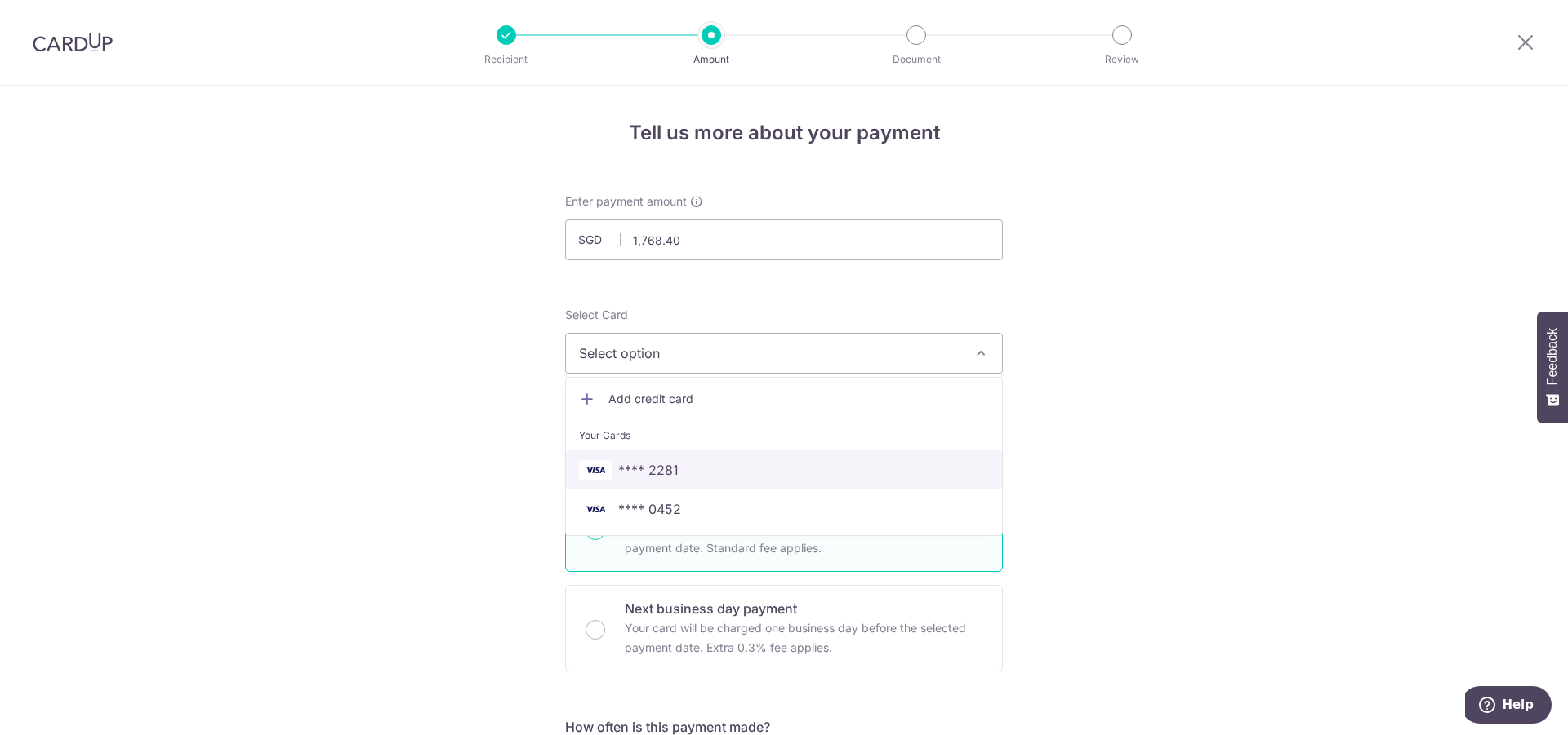
click at [691, 458] on link "**** 2281" at bounding box center [784, 471] width 436 height 39
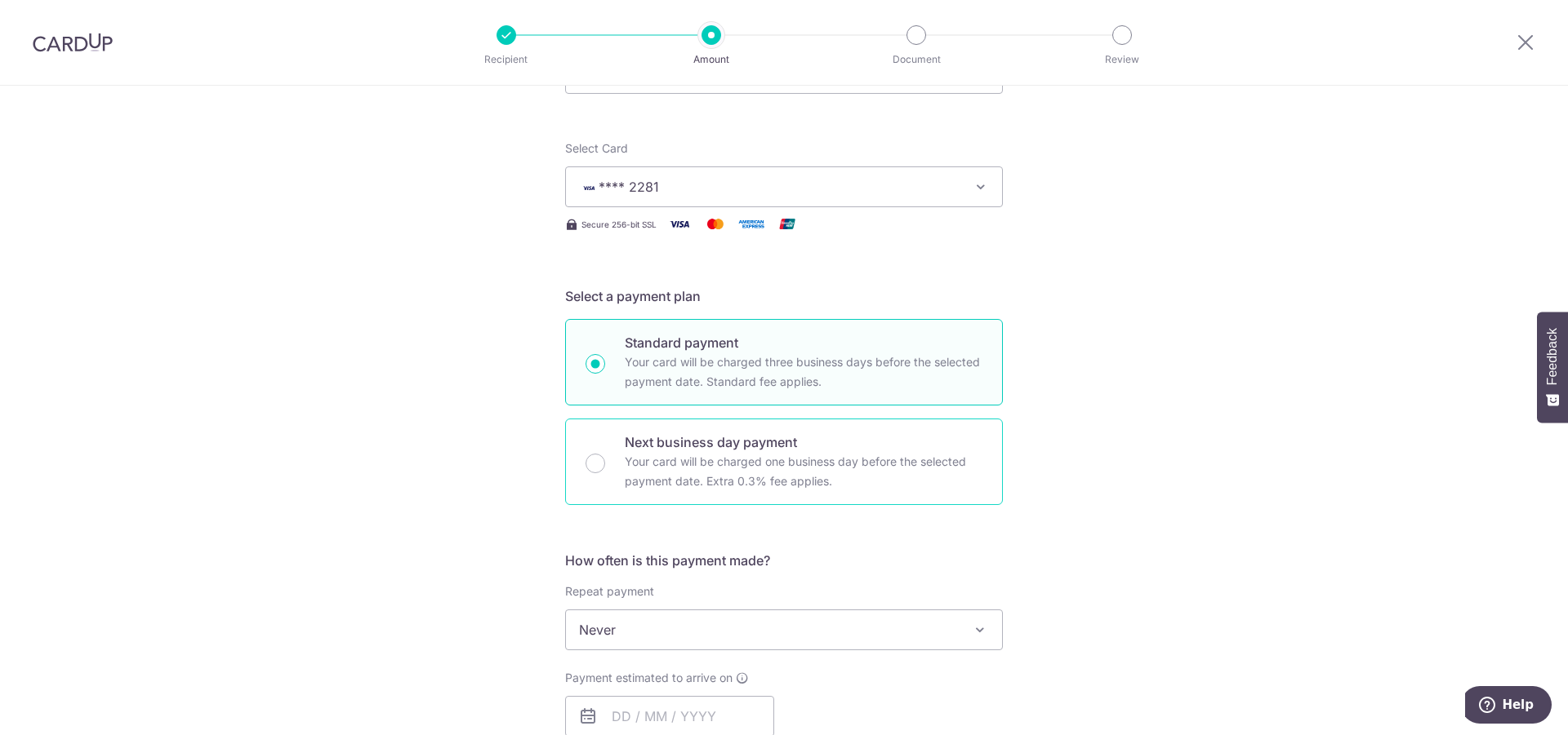
scroll to position [416, 0]
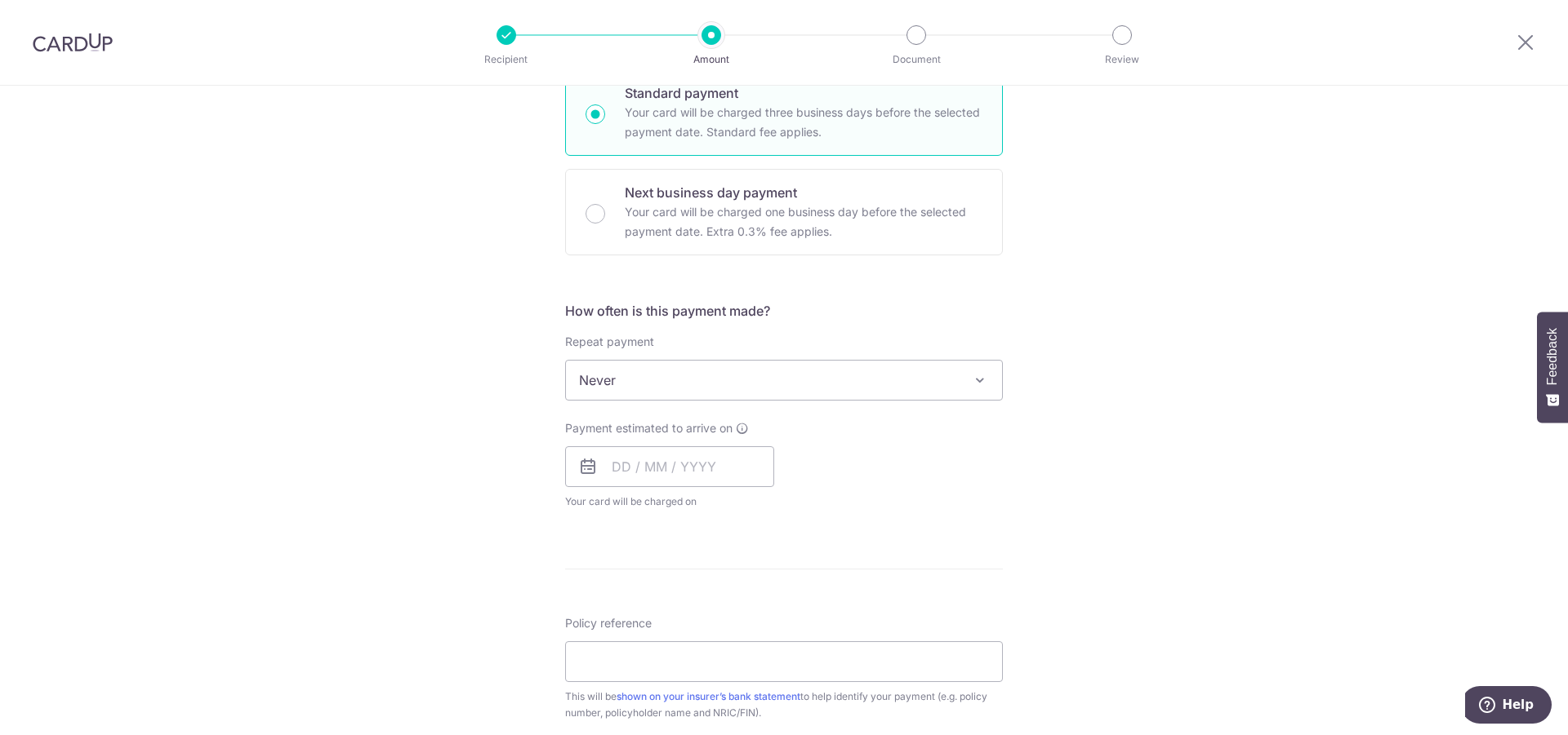
click at [704, 389] on span "Never" at bounding box center [784, 381] width 436 height 39
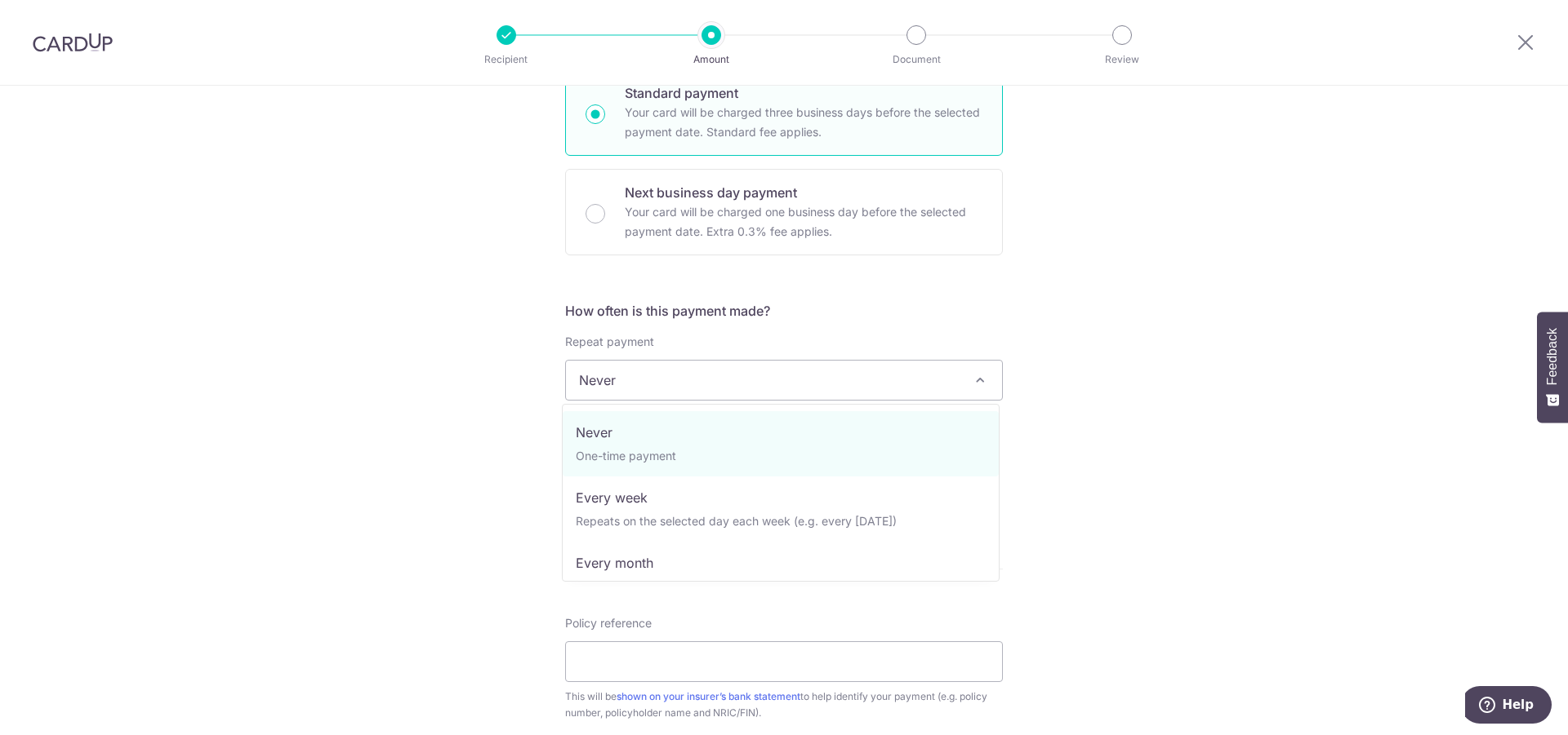
click at [704, 389] on span "Never" at bounding box center [784, 381] width 436 height 39
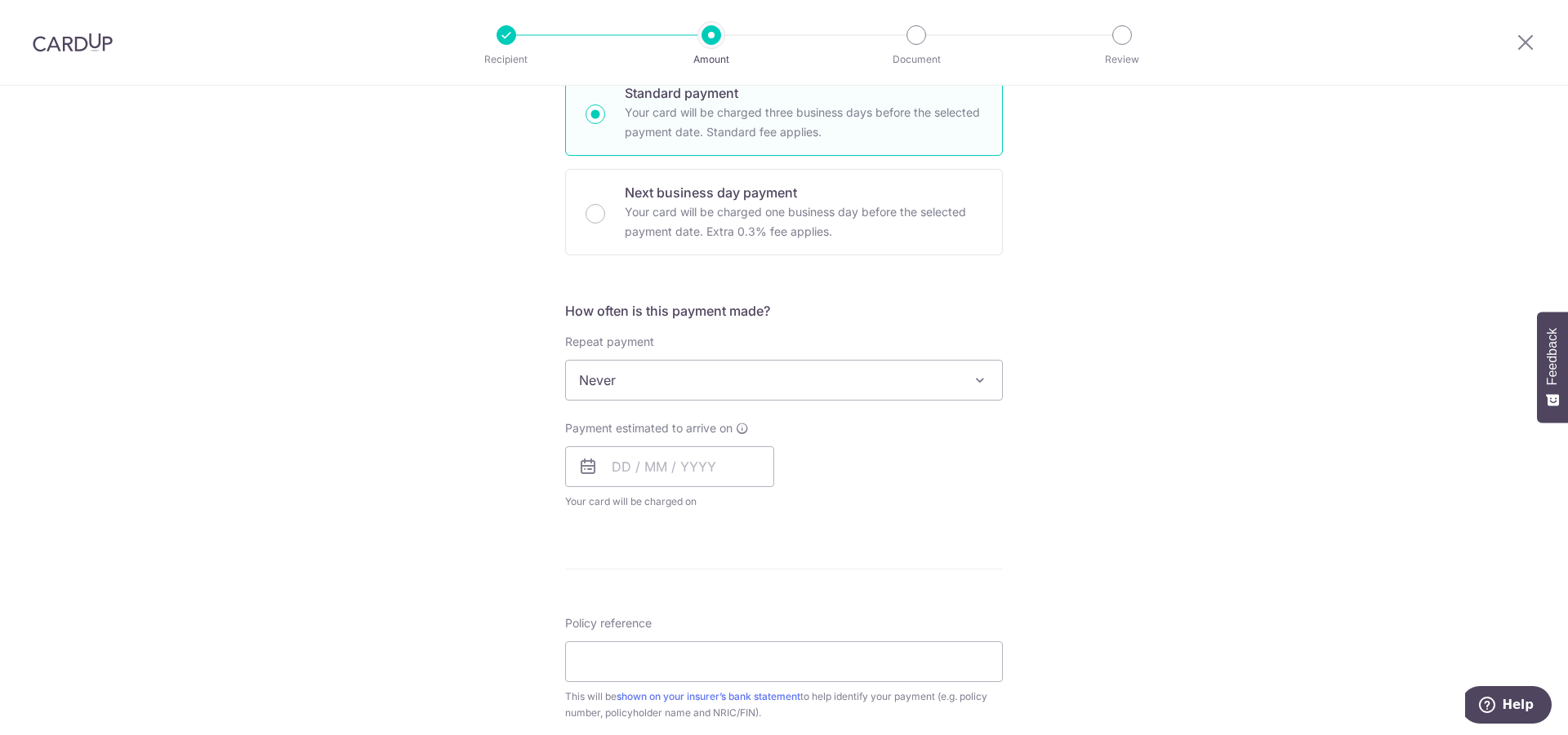
click at [672, 440] on div "Payment estimated to arrive on Your card will be charged on for the first payme…" at bounding box center [670, 465] width 209 height 90
click at [656, 468] on input "text" at bounding box center [670, 467] width 209 height 40
click at [688, 616] on link "8" at bounding box center [696, 616] width 26 height 26
type input "08/10/2025"
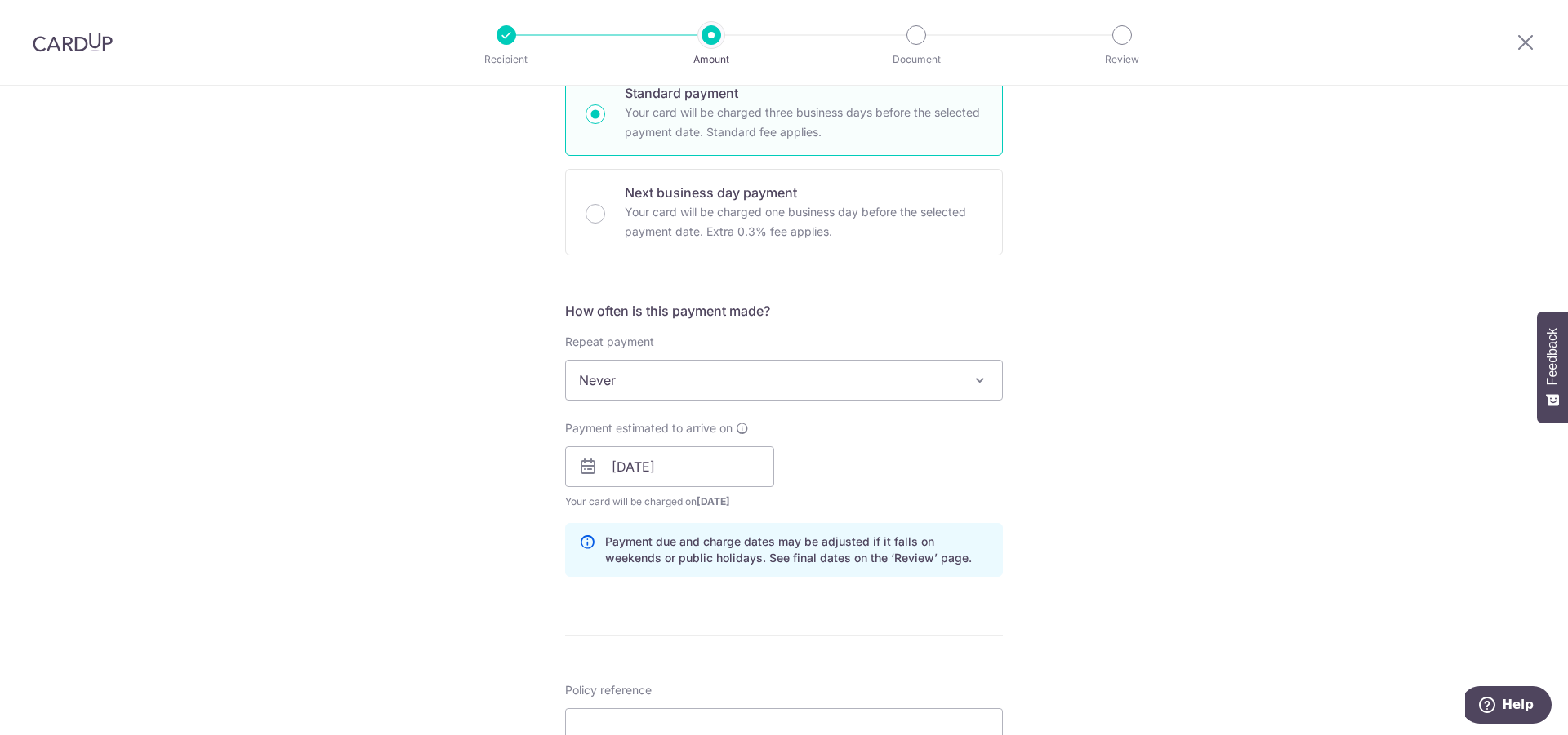
click at [1009, 604] on div "Tell us more about your payment Enter payment amount SGD 1,768.40 1768.40 Selec…" at bounding box center [784, 441] width 1568 height 1544
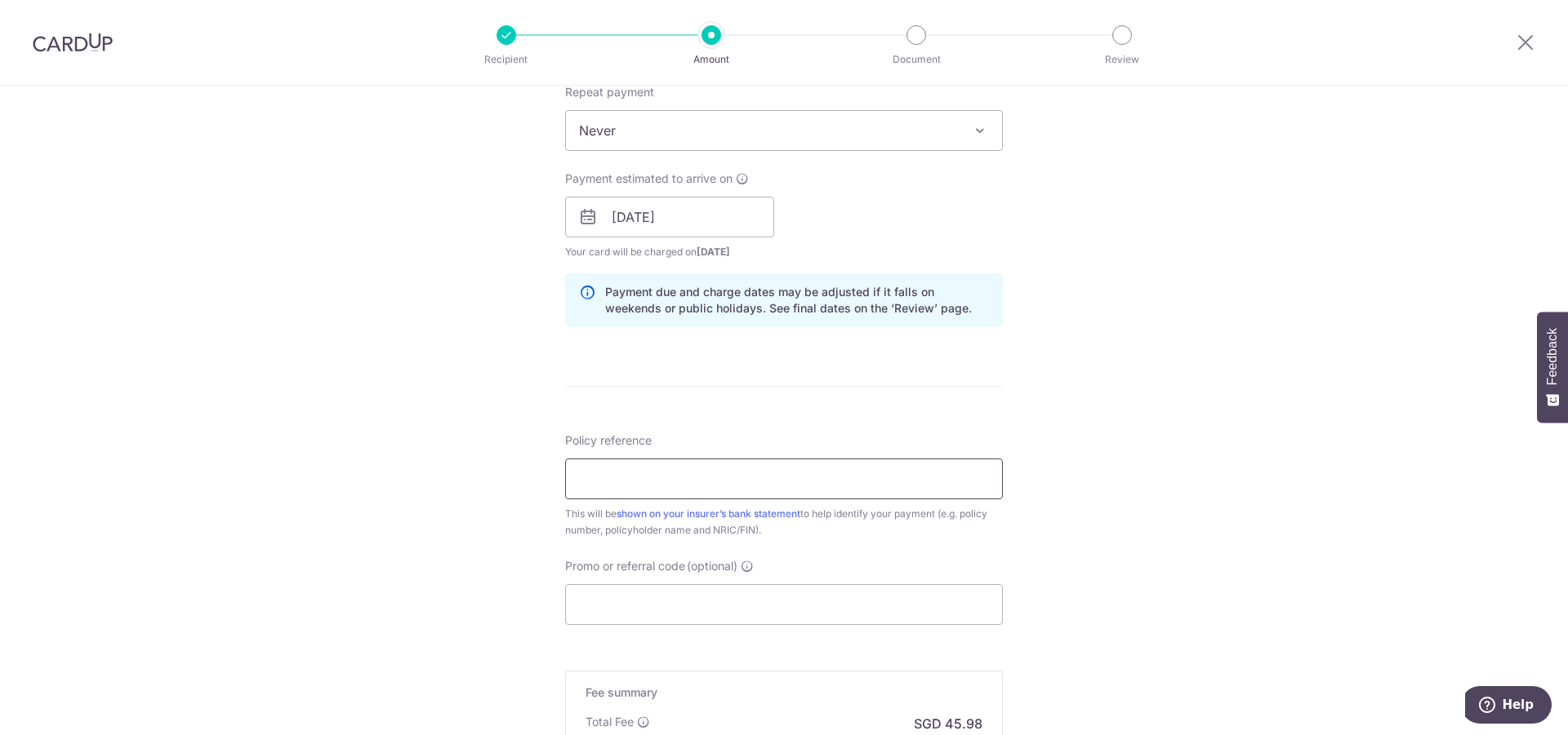
click at [622, 487] on input "Policy reference" at bounding box center [784, 478] width 437 height 40
click at [785, 481] on input "Policy reference" at bounding box center [784, 478] width 437 height 40
paste input "0073097010"
type input "0073097010"
click at [696, 598] on input "Promo or referral code (optional)" at bounding box center [784, 604] width 437 height 40
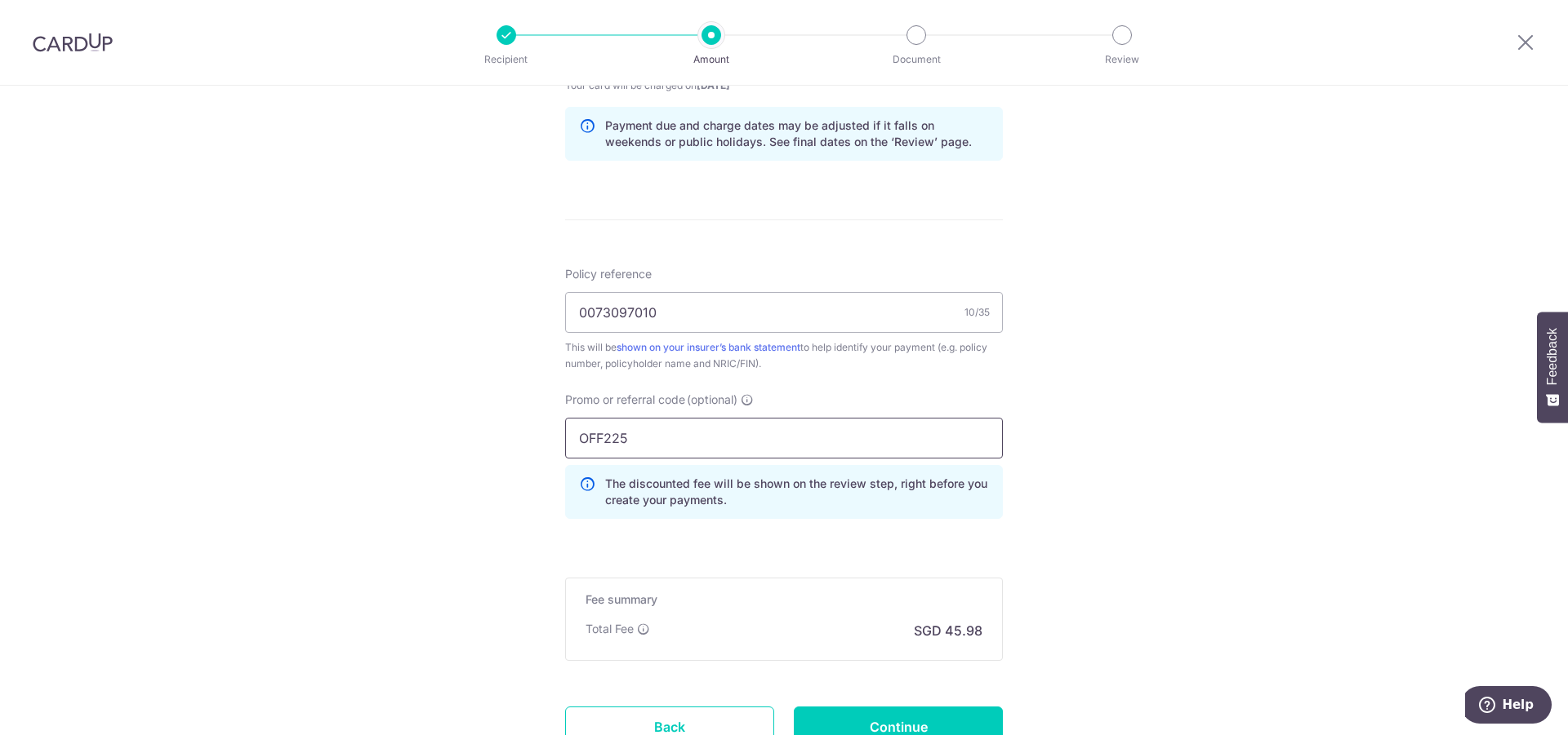
scroll to position [967, 0]
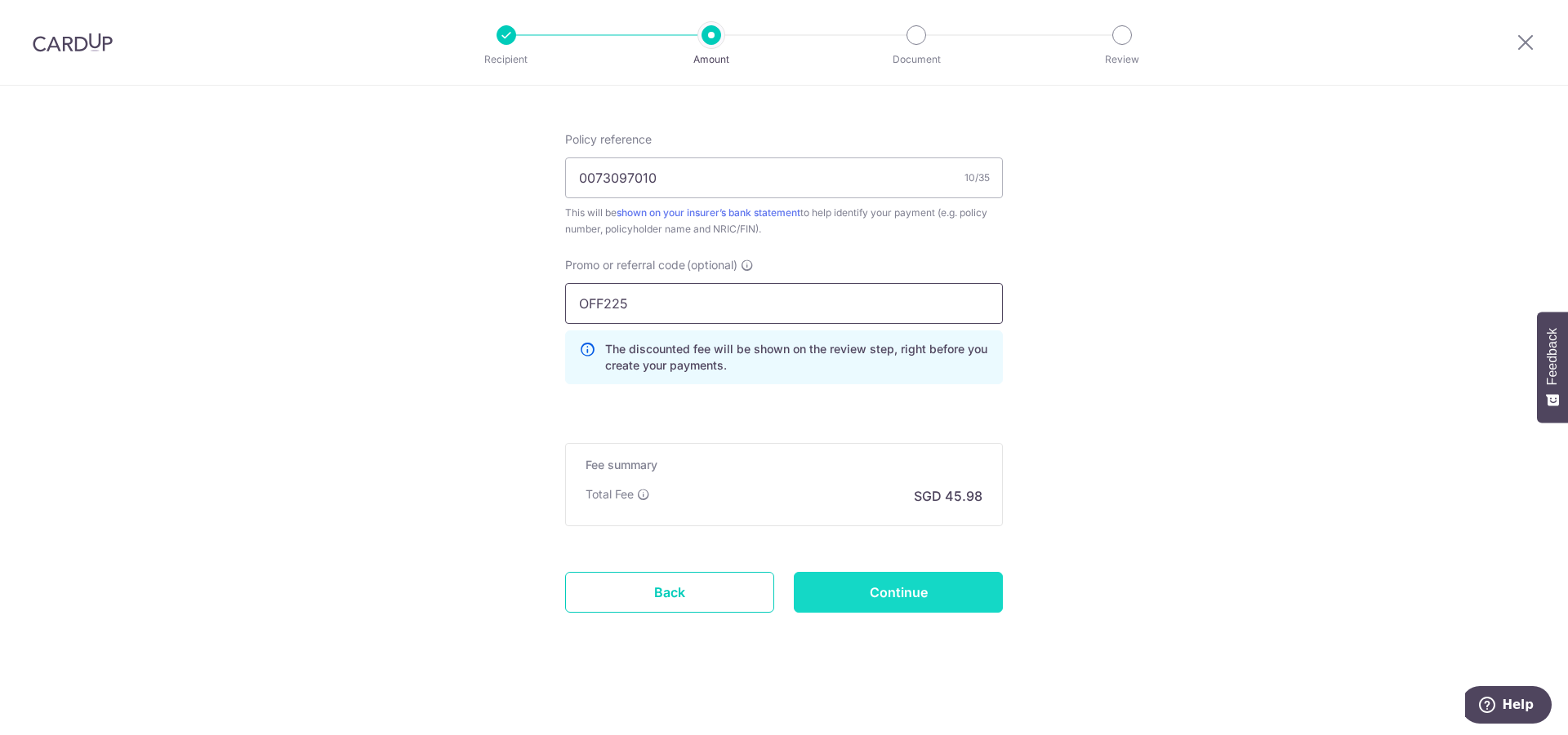
type input "OFF225"
click at [878, 583] on input "Continue" at bounding box center [898, 592] width 209 height 40
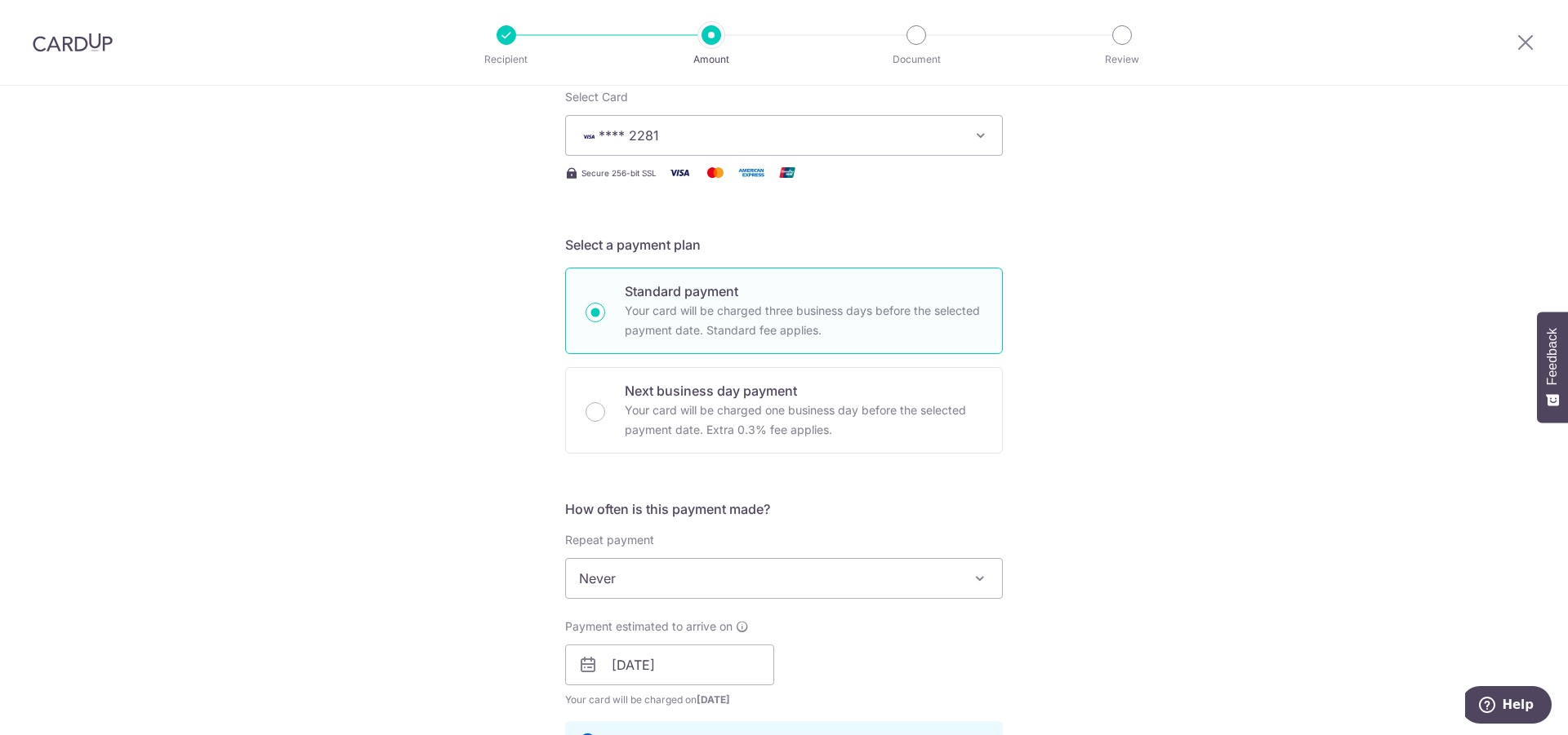
scroll to position [0, 0]
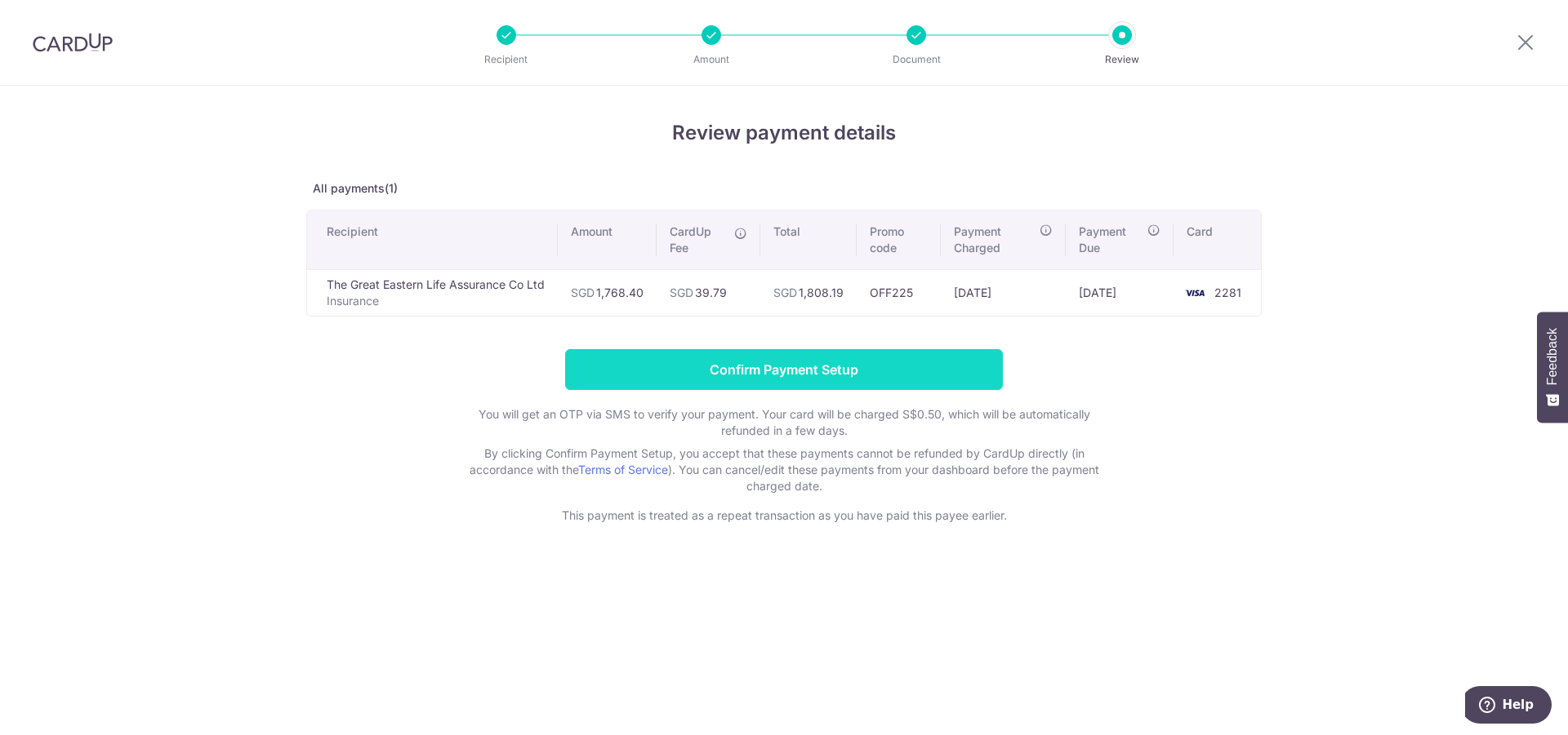
click at [759, 364] on input "Confirm Payment Setup" at bounding box center [784, 369] width 437 height 40
